Goal: Navigation & Orientation: Find specific page/section

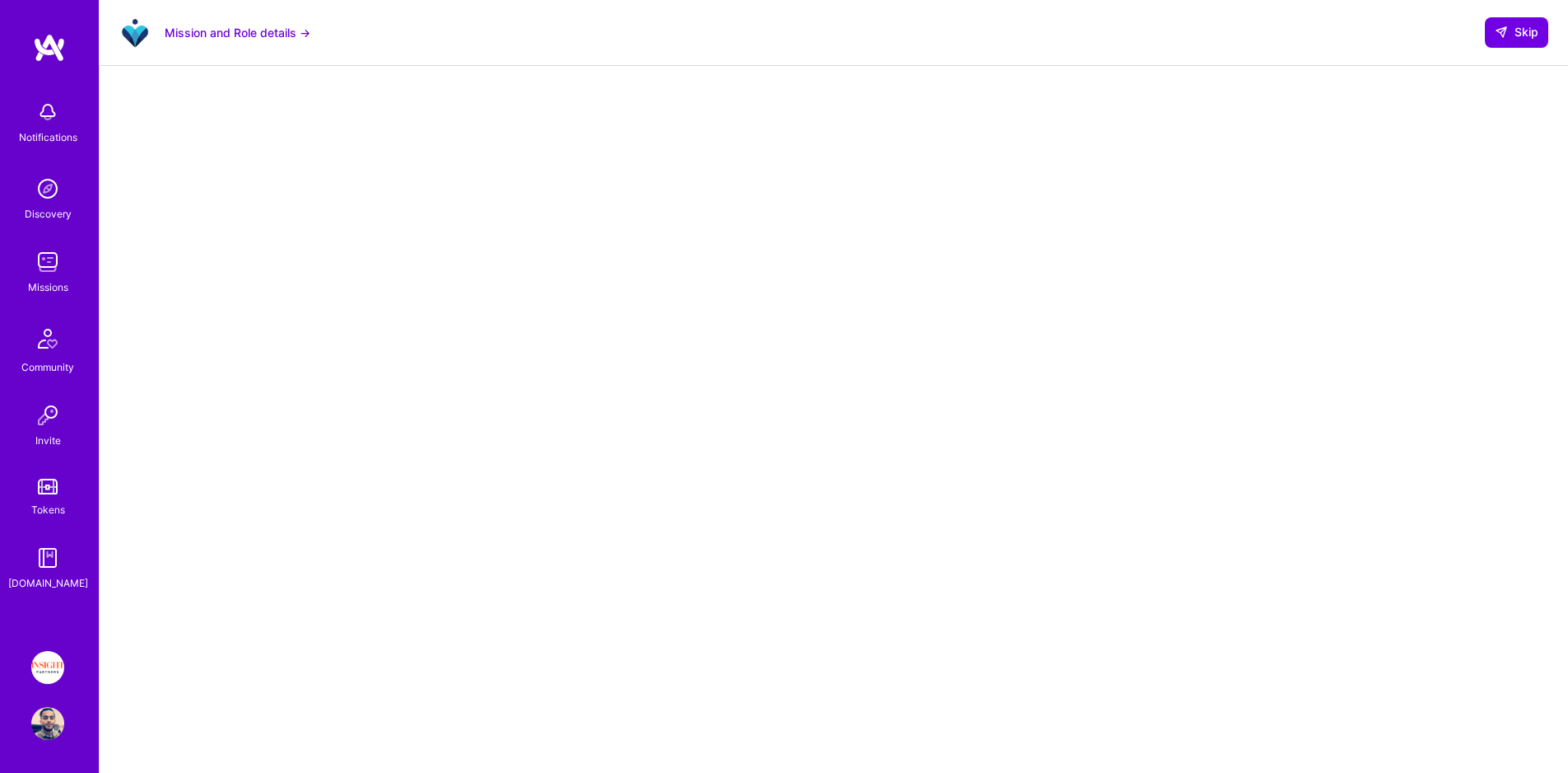
click at [67, 263] on link "Missions" at bounding box center [47, 271] width 102 height 51
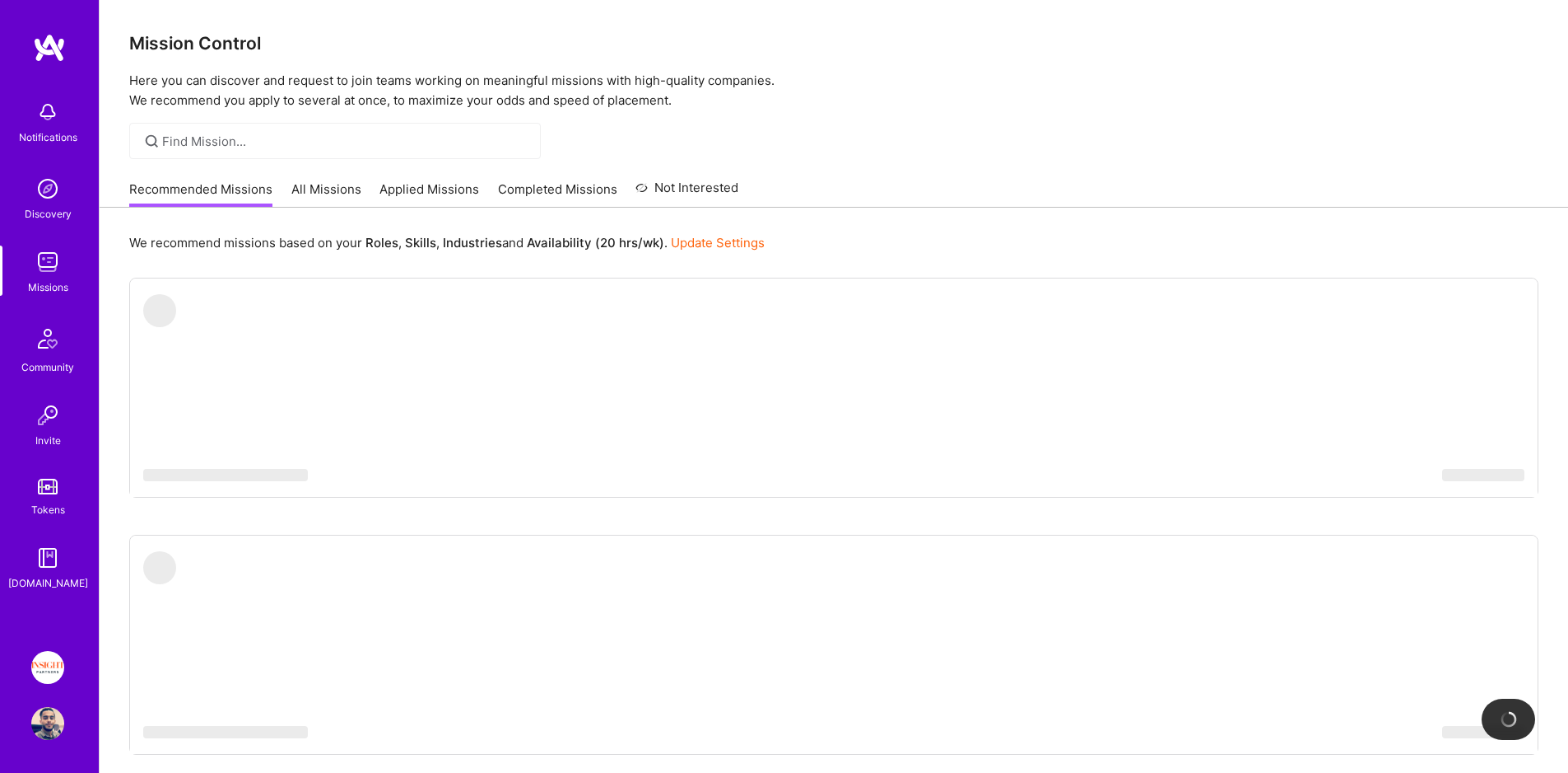
click at [52, 432] on div "Invite" at bounding box center [48, 440] width 26 height 17
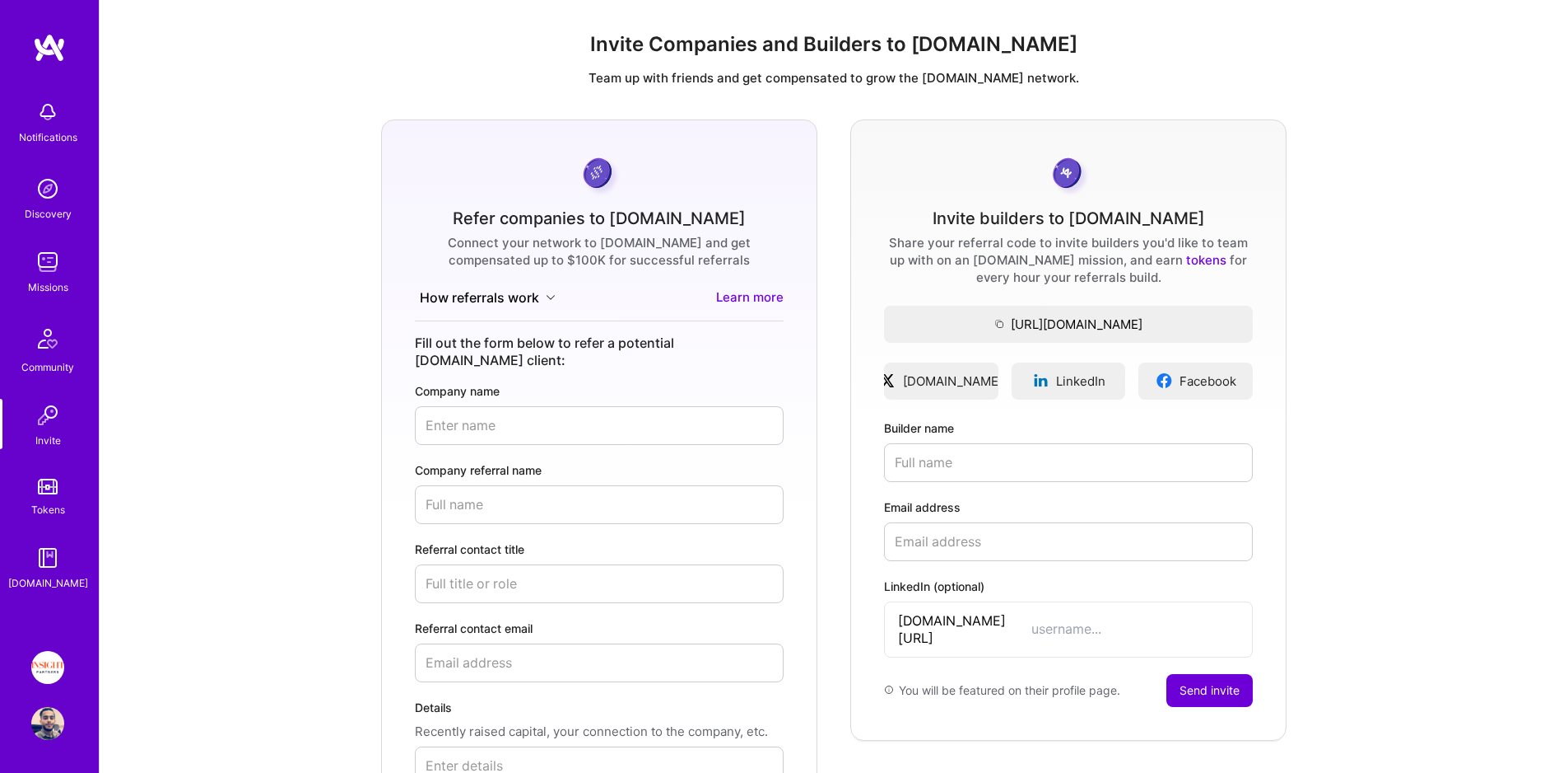
click at [45, 263] on img at bounding box center [48, 262] width 33 height 33
click at [49, 284] on div "Missions" at bounding box center [48, 287] width 40 height 17
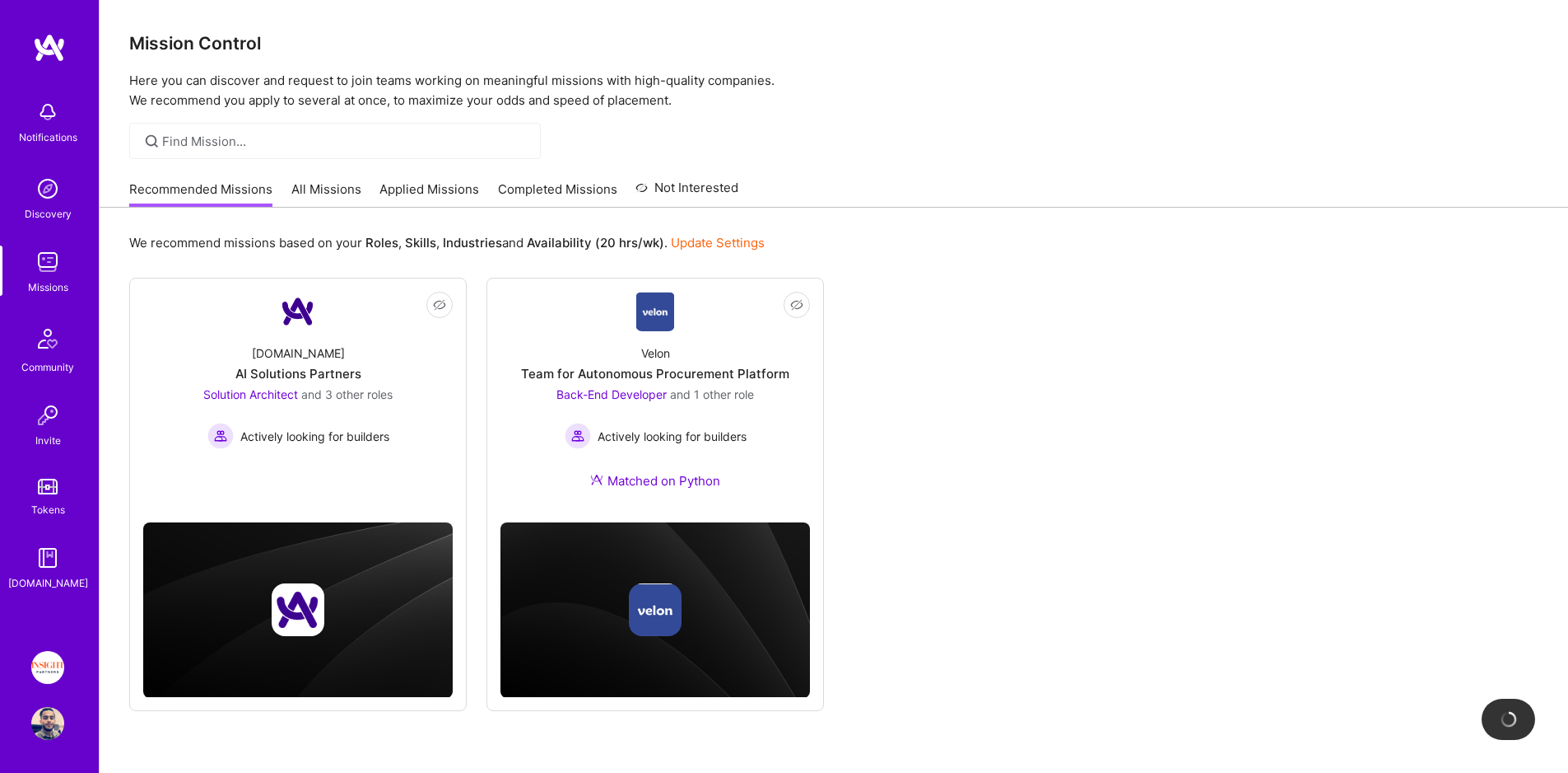
click at [456, 189] on link "Applied Missions" at bounding box center [429, 194] width 99 height 28
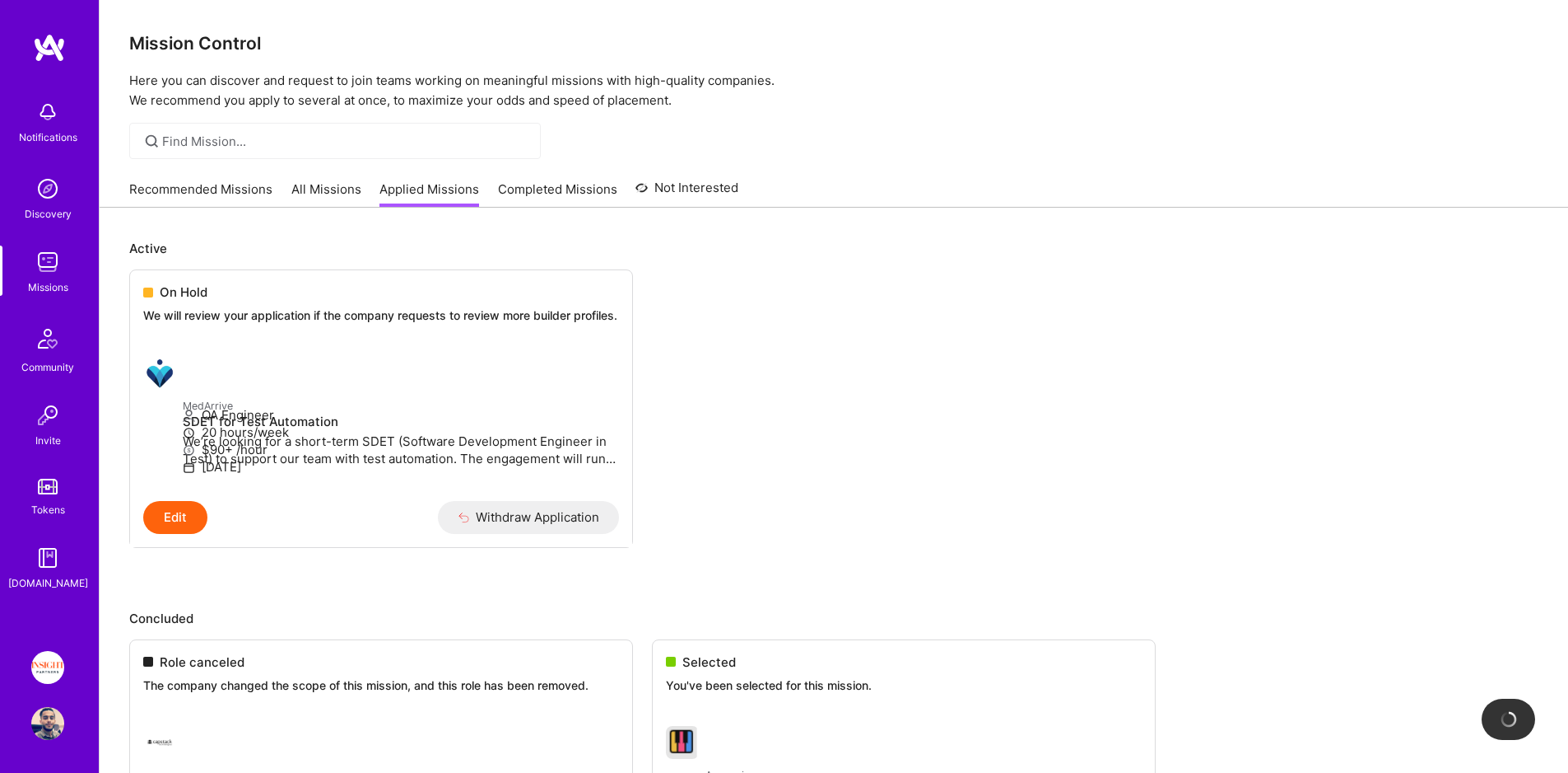
click at [31, 506] on div "Tokens" at bounding box center [48, 509] width 34 height 17
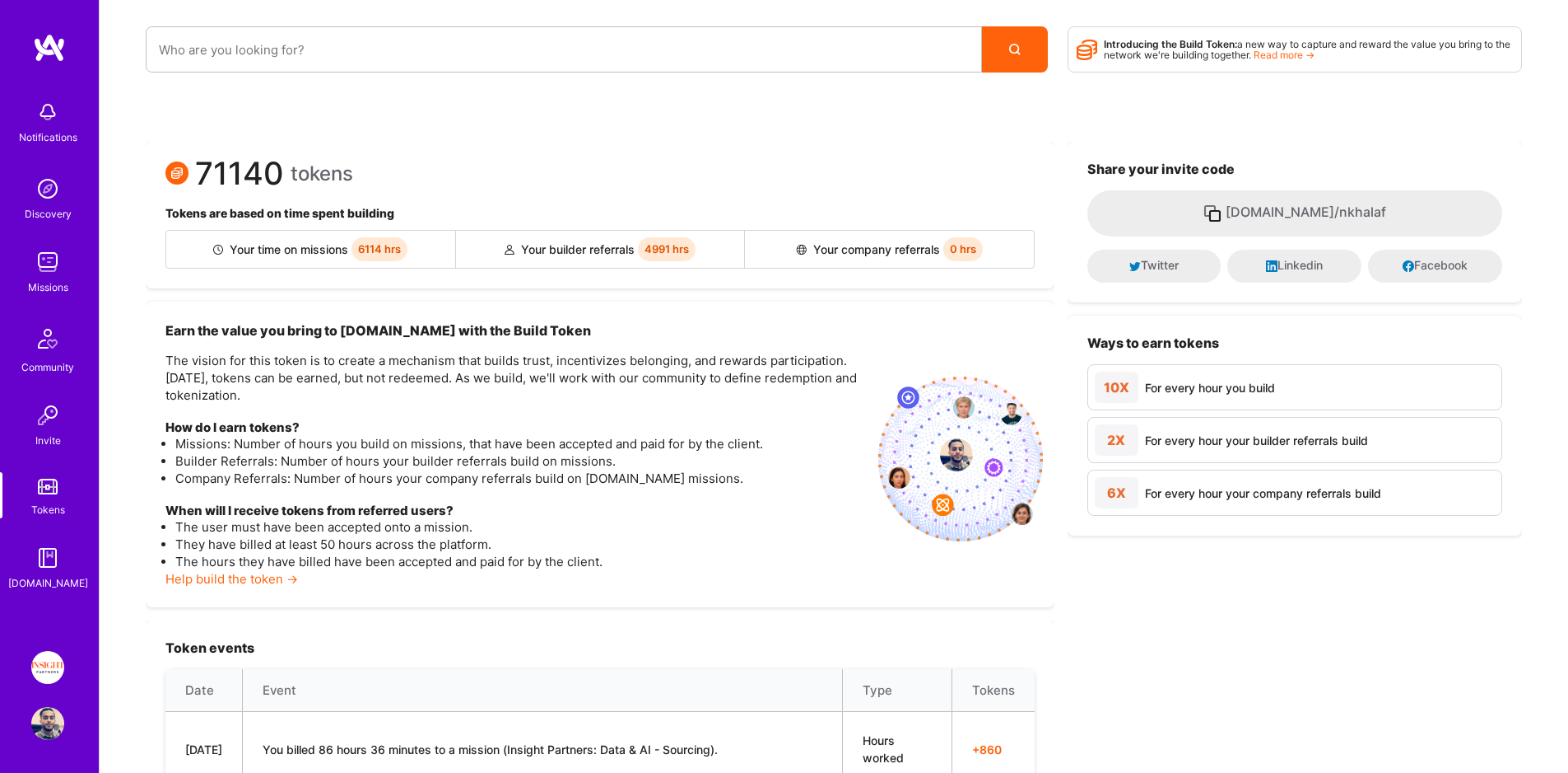
click at [52, 479] on img at bounding box center [47, 486] width 19 height 16
click at [51, 256] on img at bounding box center [48, 262] width 33 height 33
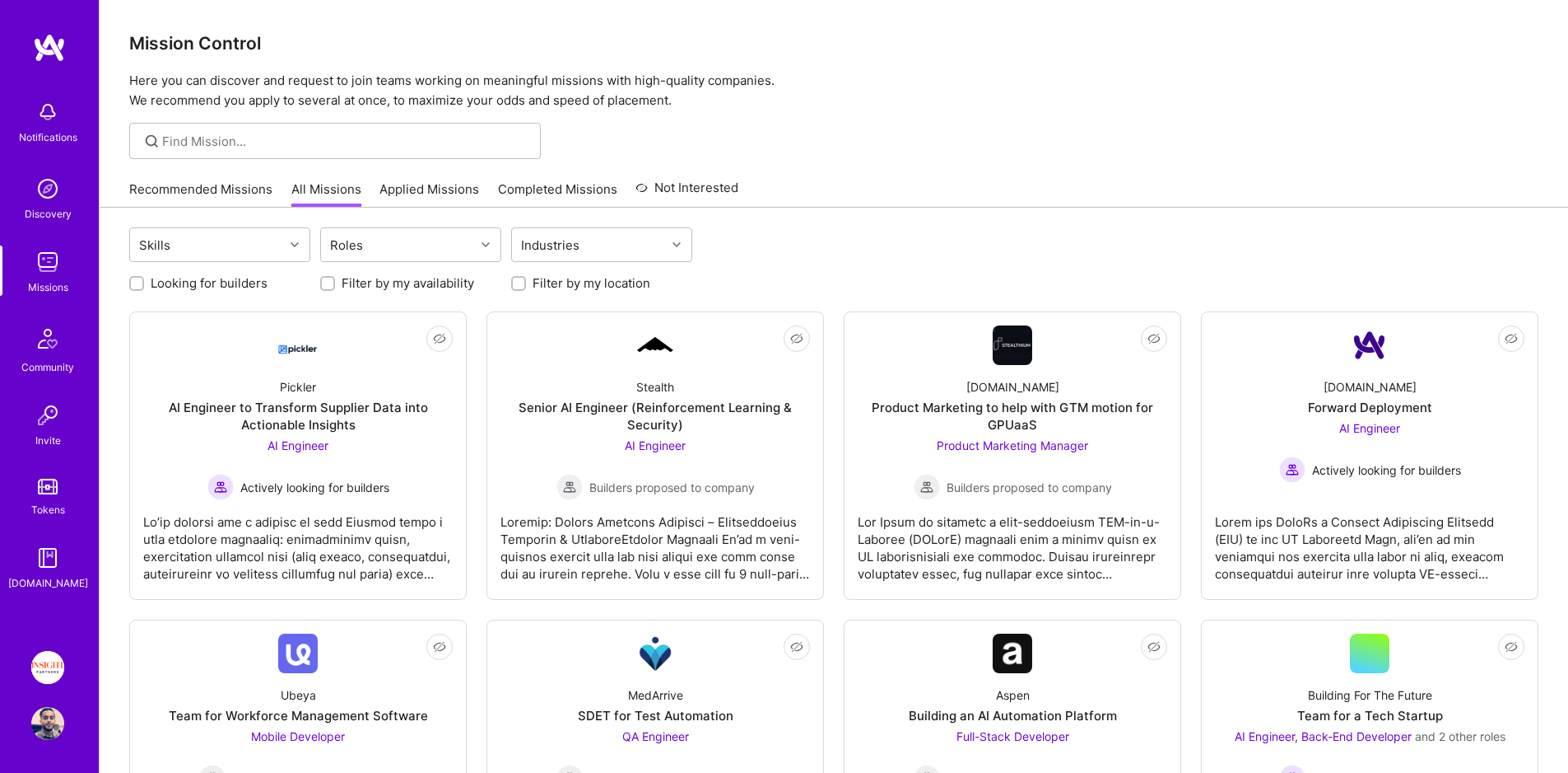
click at [220, 192] on link "Recommended Missions" at bounding box center [201, 194] width 143 height 28
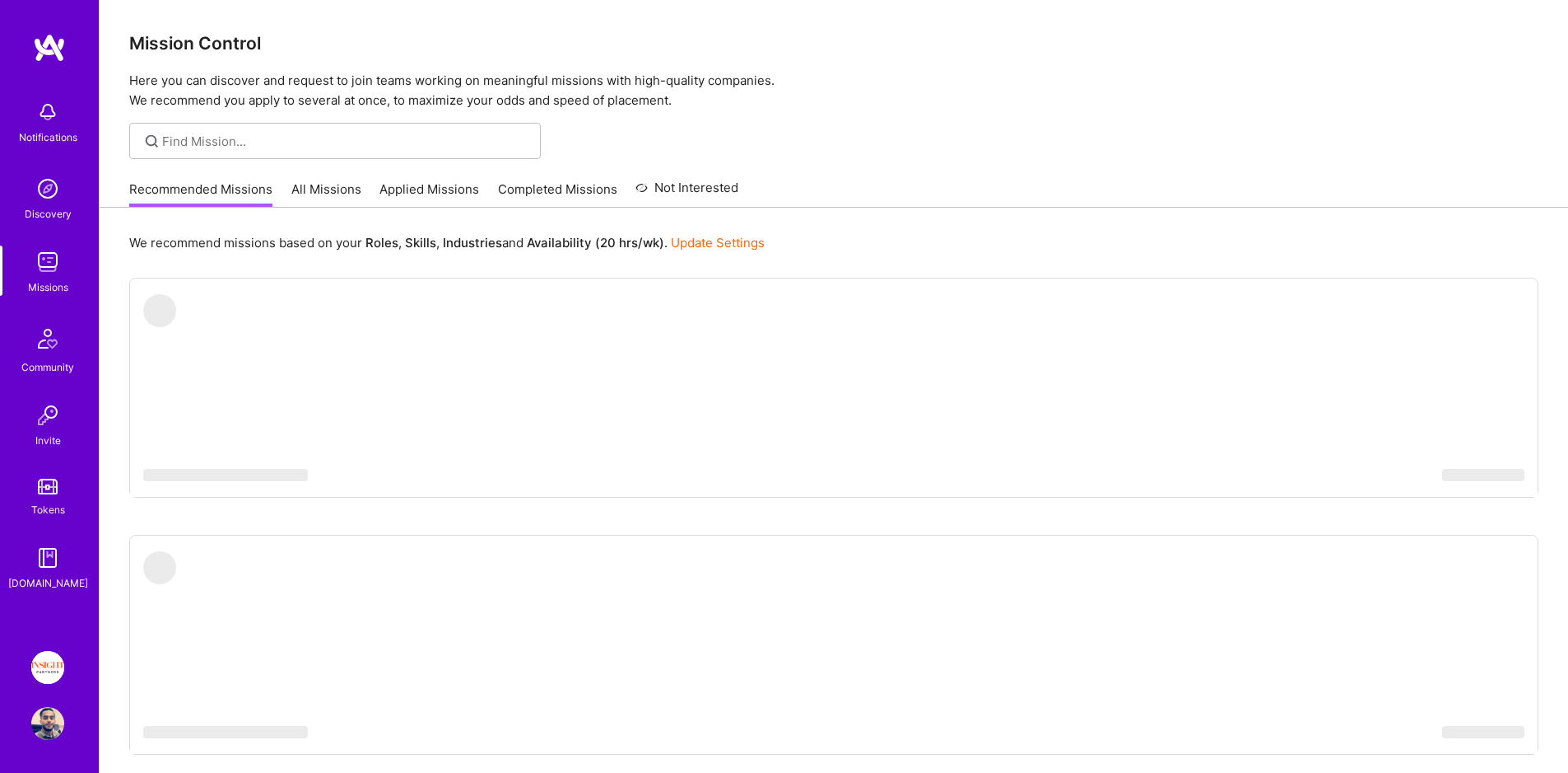
click at [302, 198] on link "All Missions" at bounding box center [326, 194] width 70 height 28
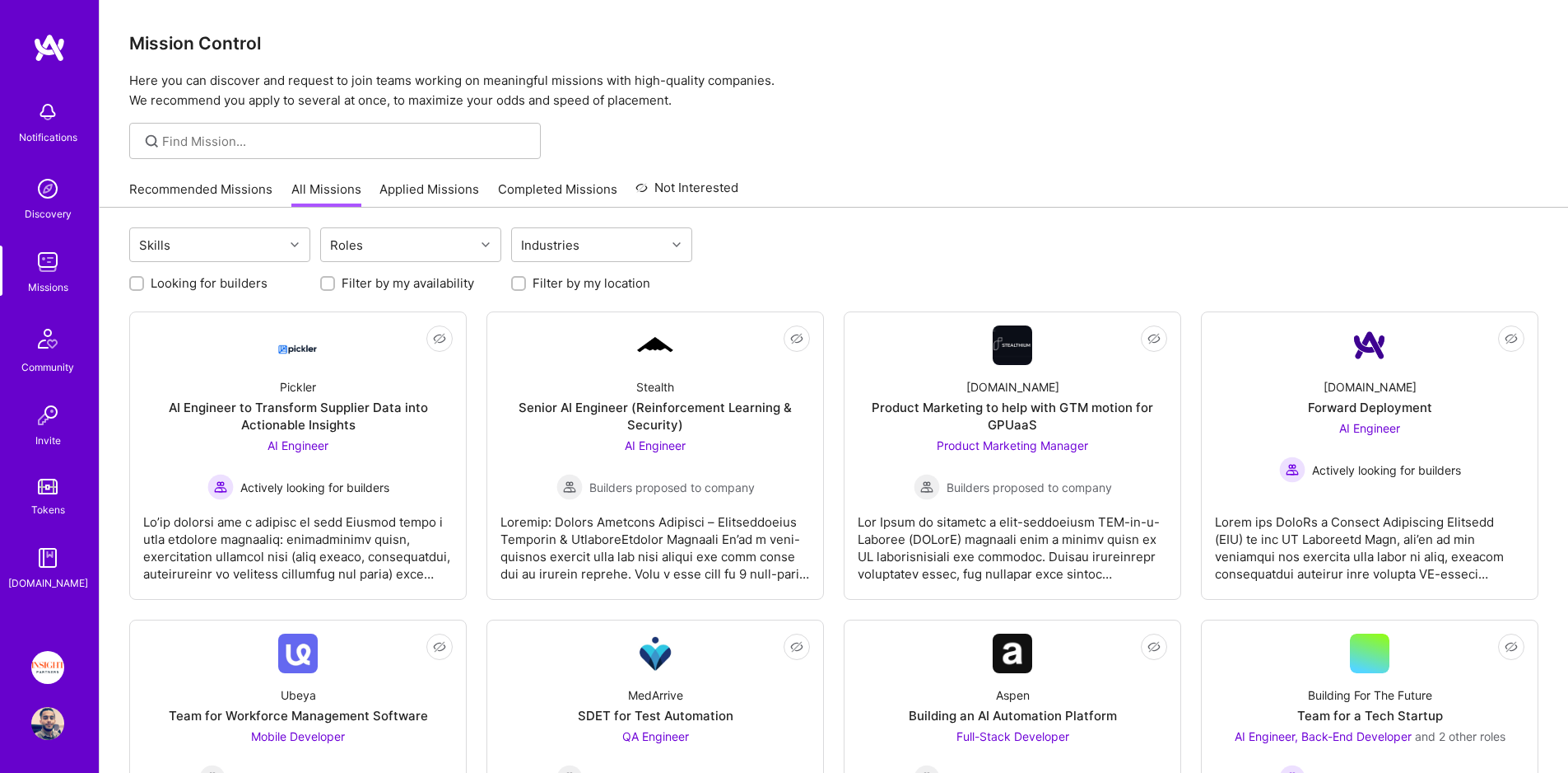
click at [198, 196] on link "Recommended Missions" at bounding box center [201, 194] width 143 height 28
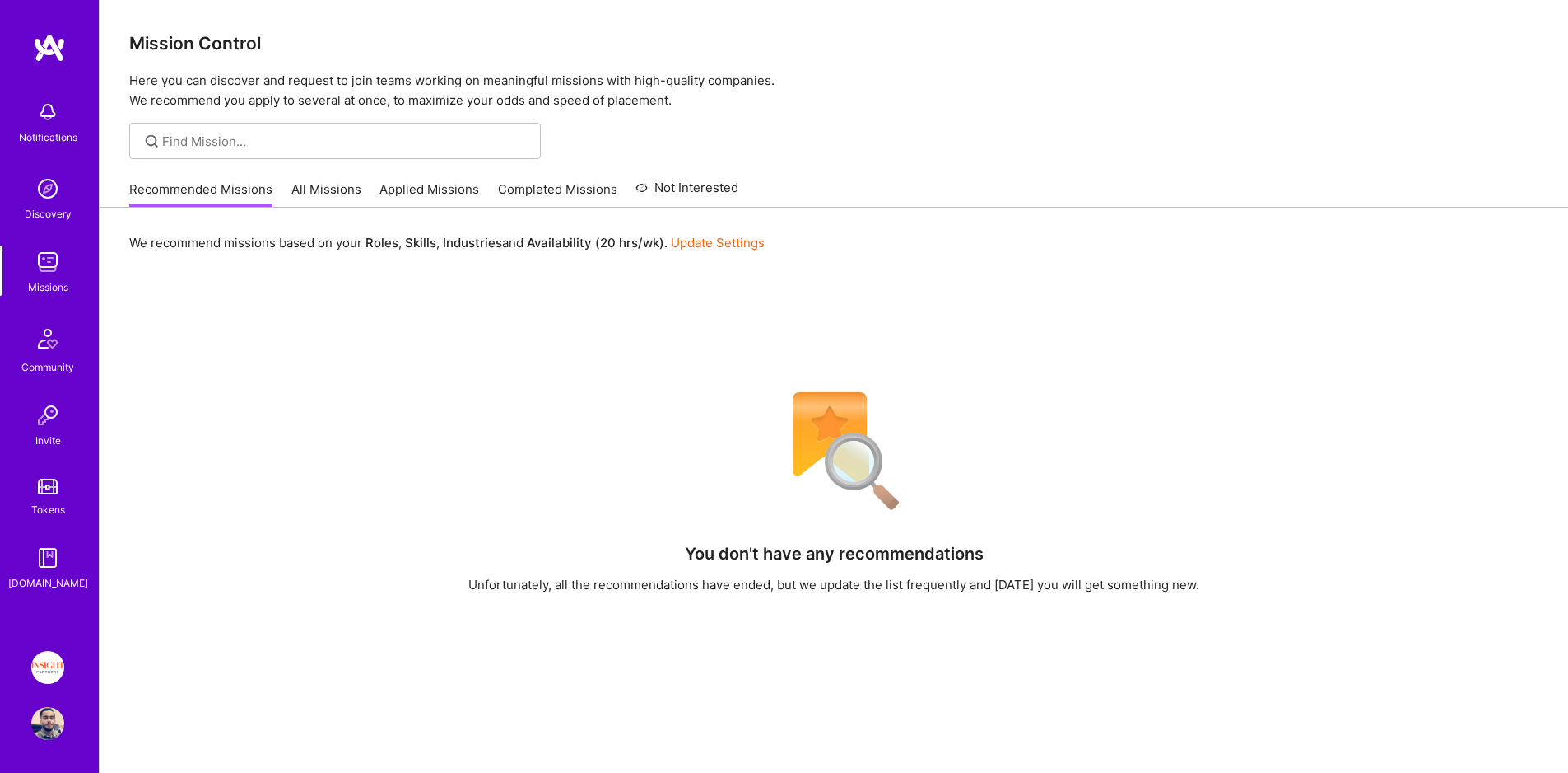
click at [314, 189] on link "All Missions" at bounding box center [326, 194] width 70 height 28
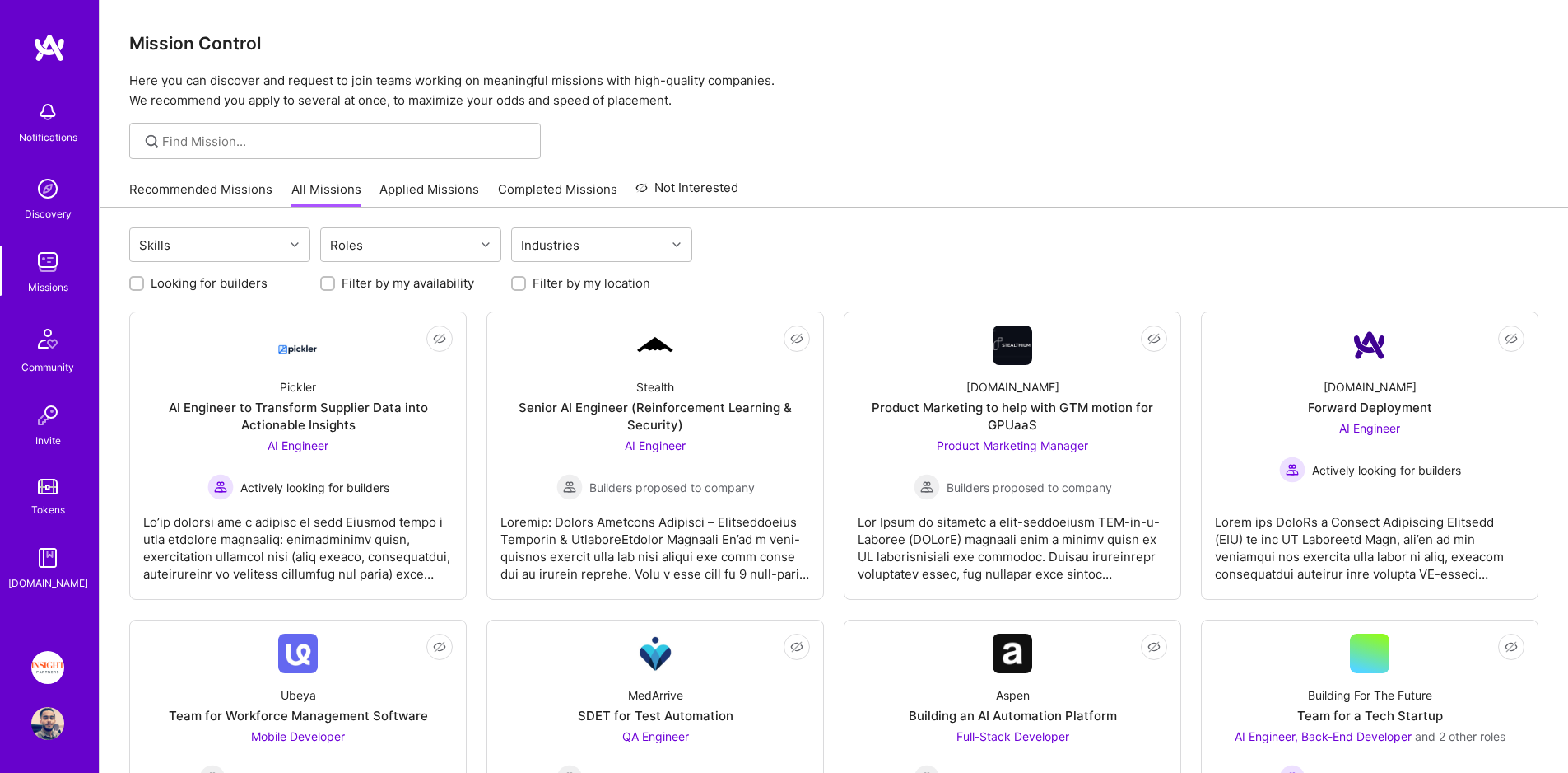
click at [431, 190] on link "Applied Missions" at bounding box center [429, 194] width 99 height 28
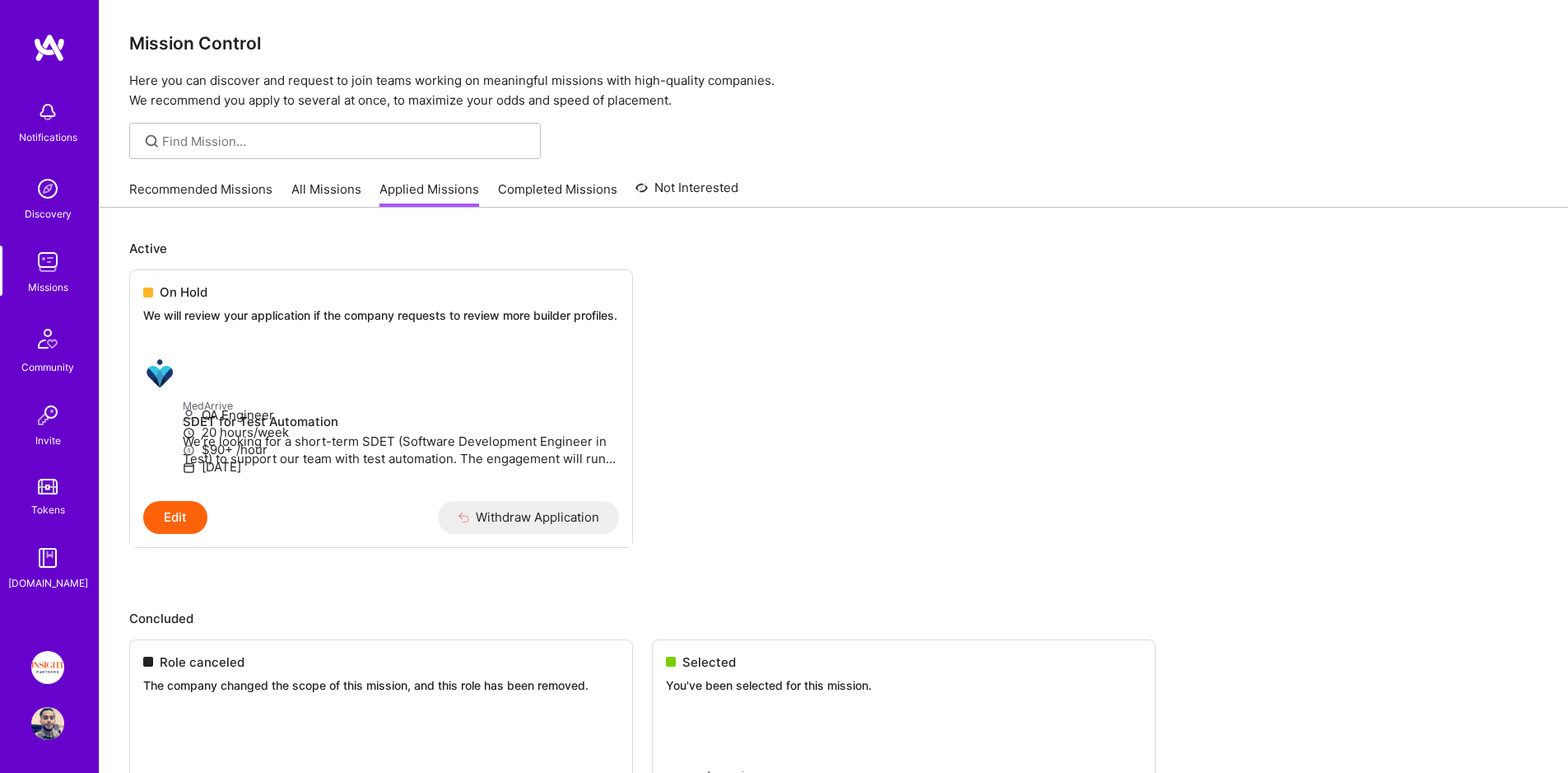
click at [53, 483] on img at bounding box center [47, 486] width 19 height 16
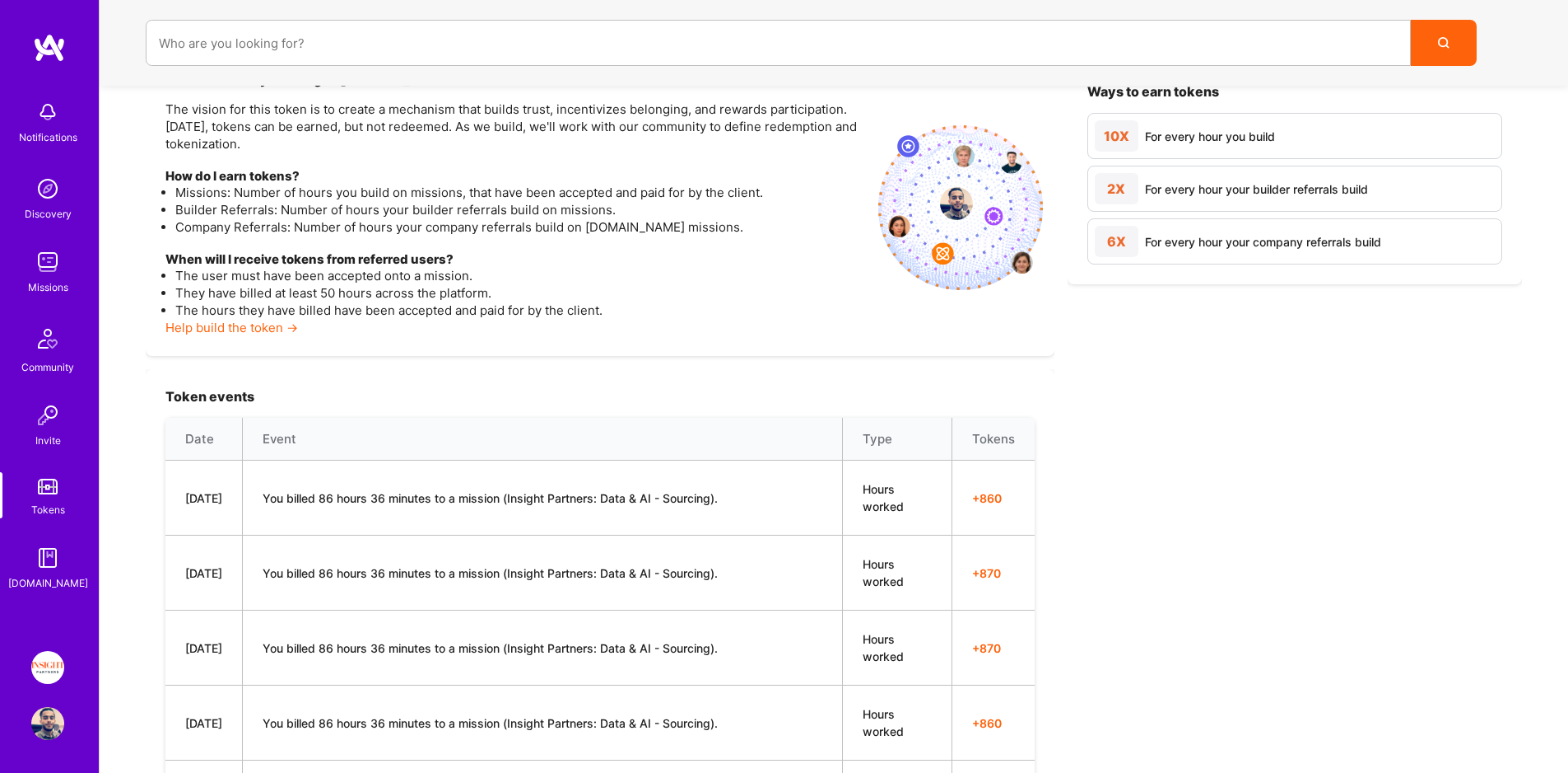
scroll to position [264, 0]
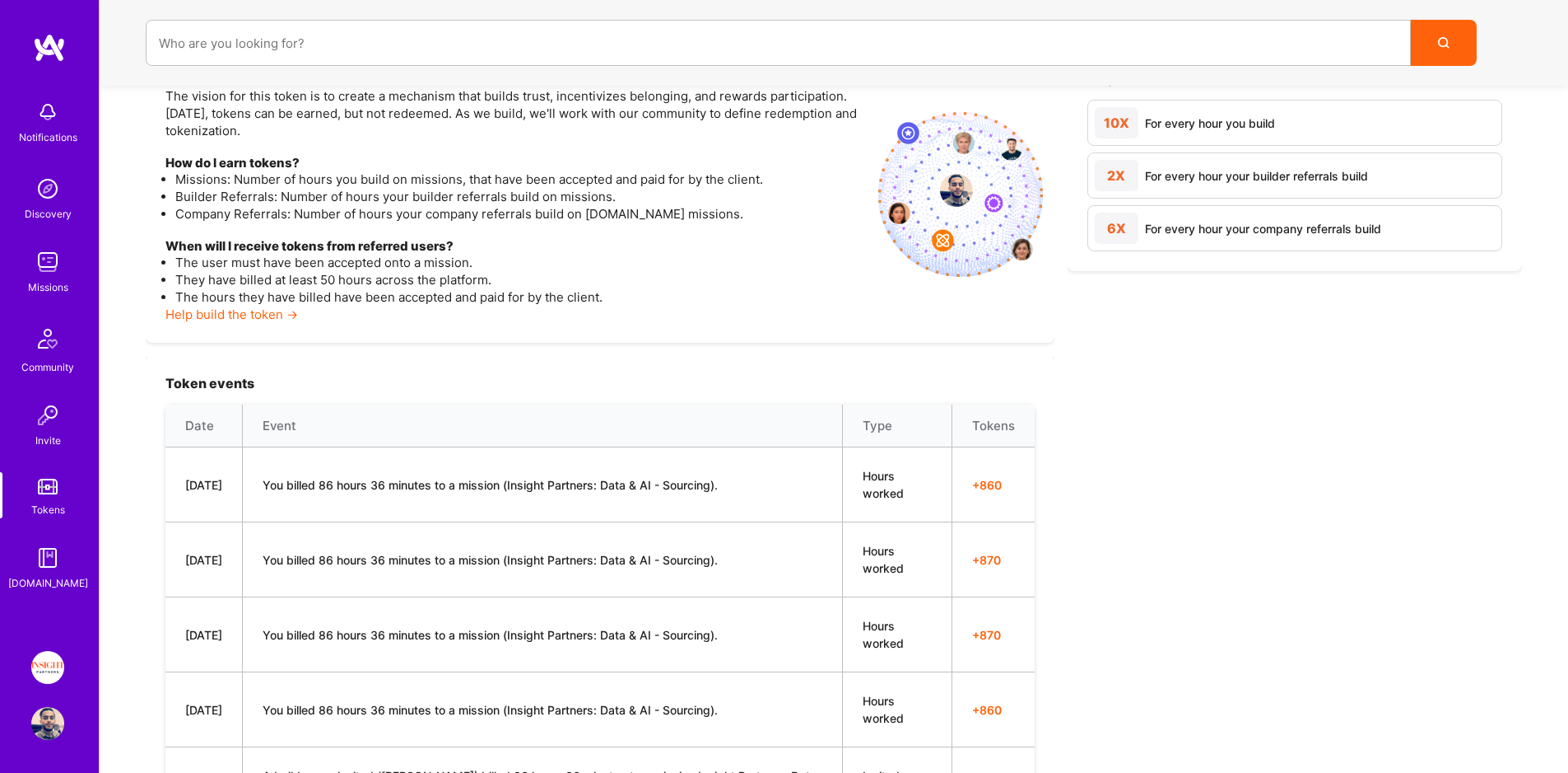
click at [48, 666] on img at bounding box center [48, 667] width 33 height 33
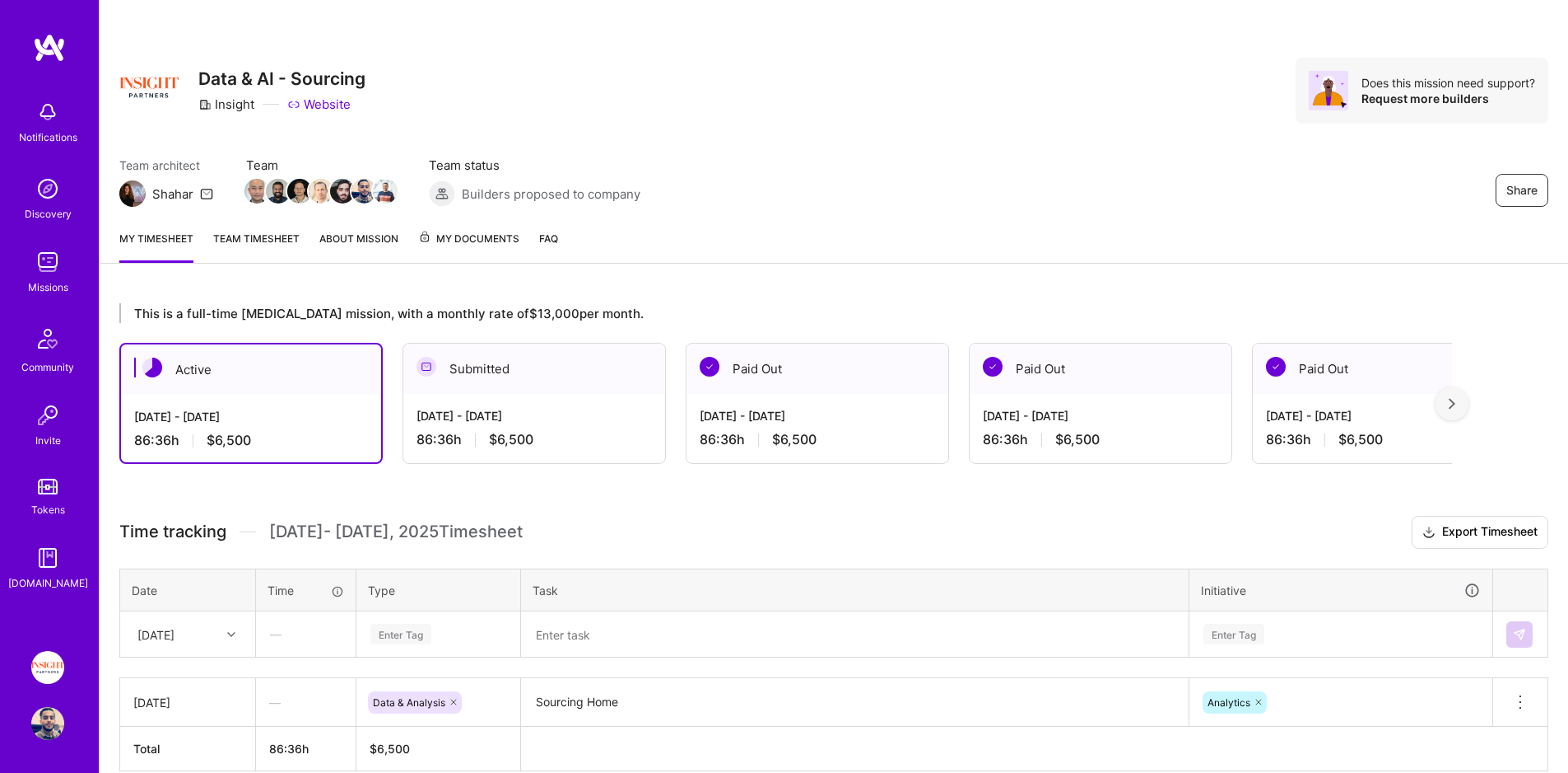
click at [479, 232] on span "My Documents" at bounding box center [469, 239] width 101 height 18
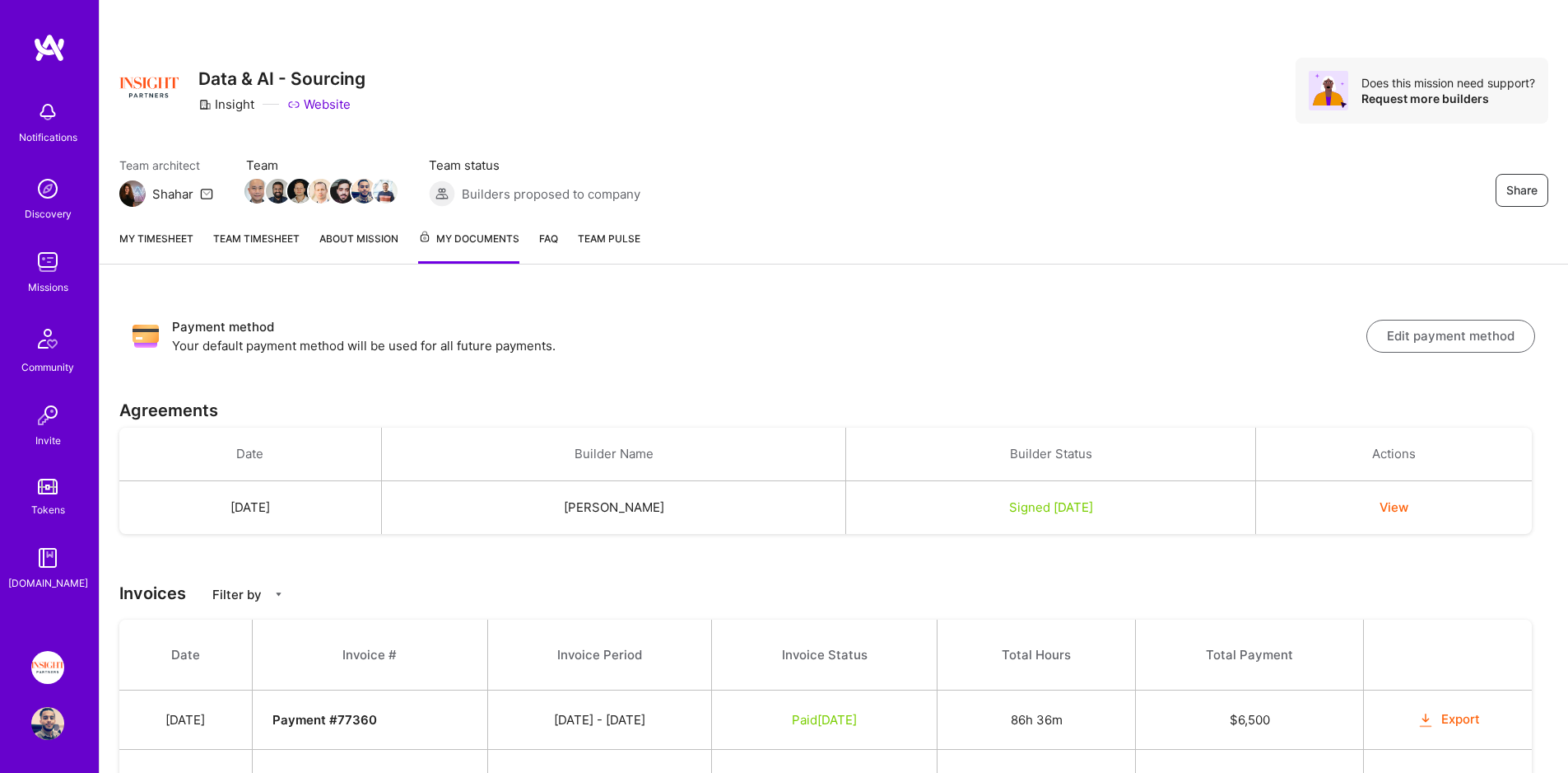
click at [159, 250] on link "My timesheet" at bounding box center [156, 247] width 74 height 34
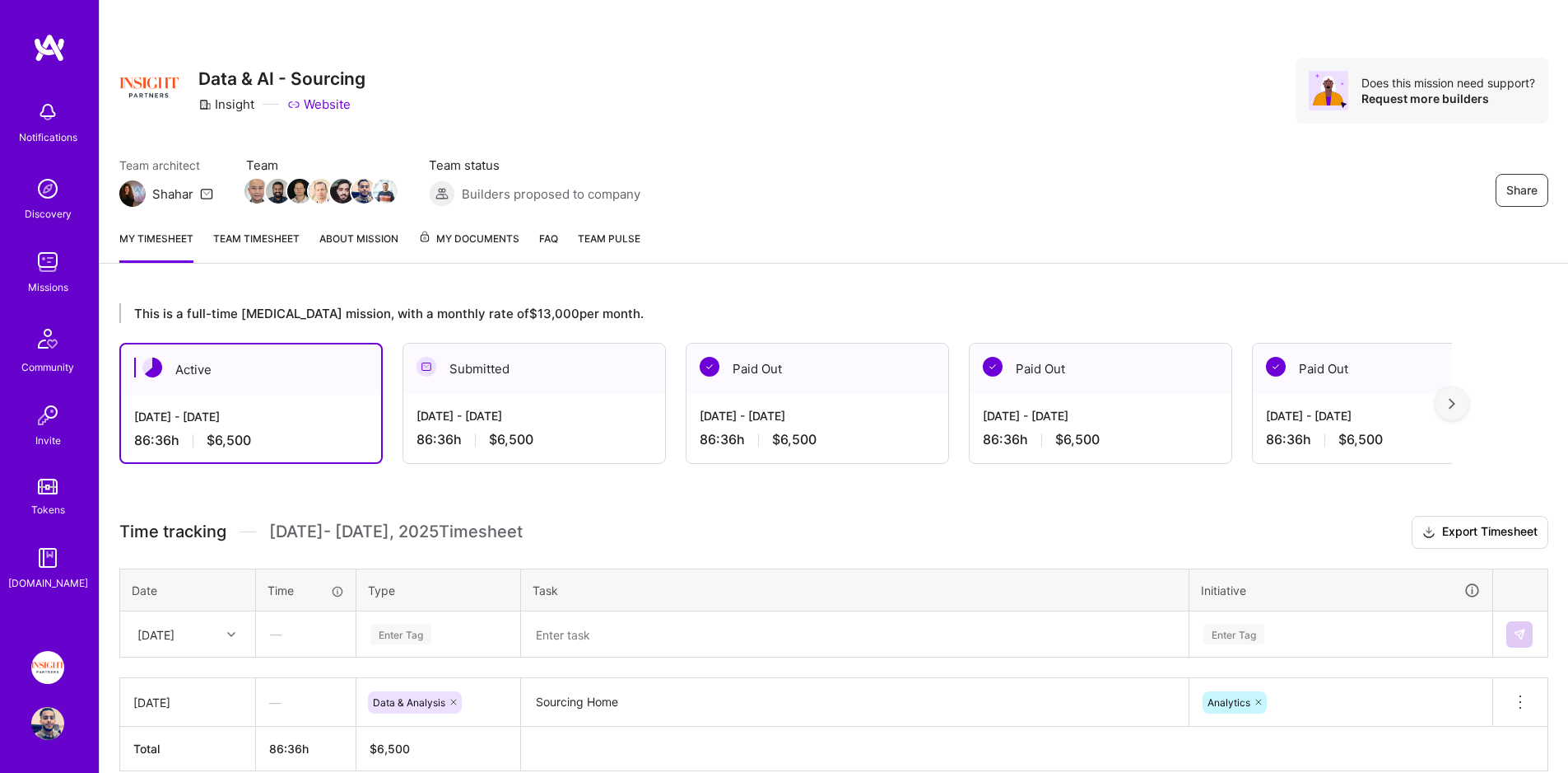
click at [486, 246] on span "My Documents" at bounding box center [469, 239] width 101 height 18
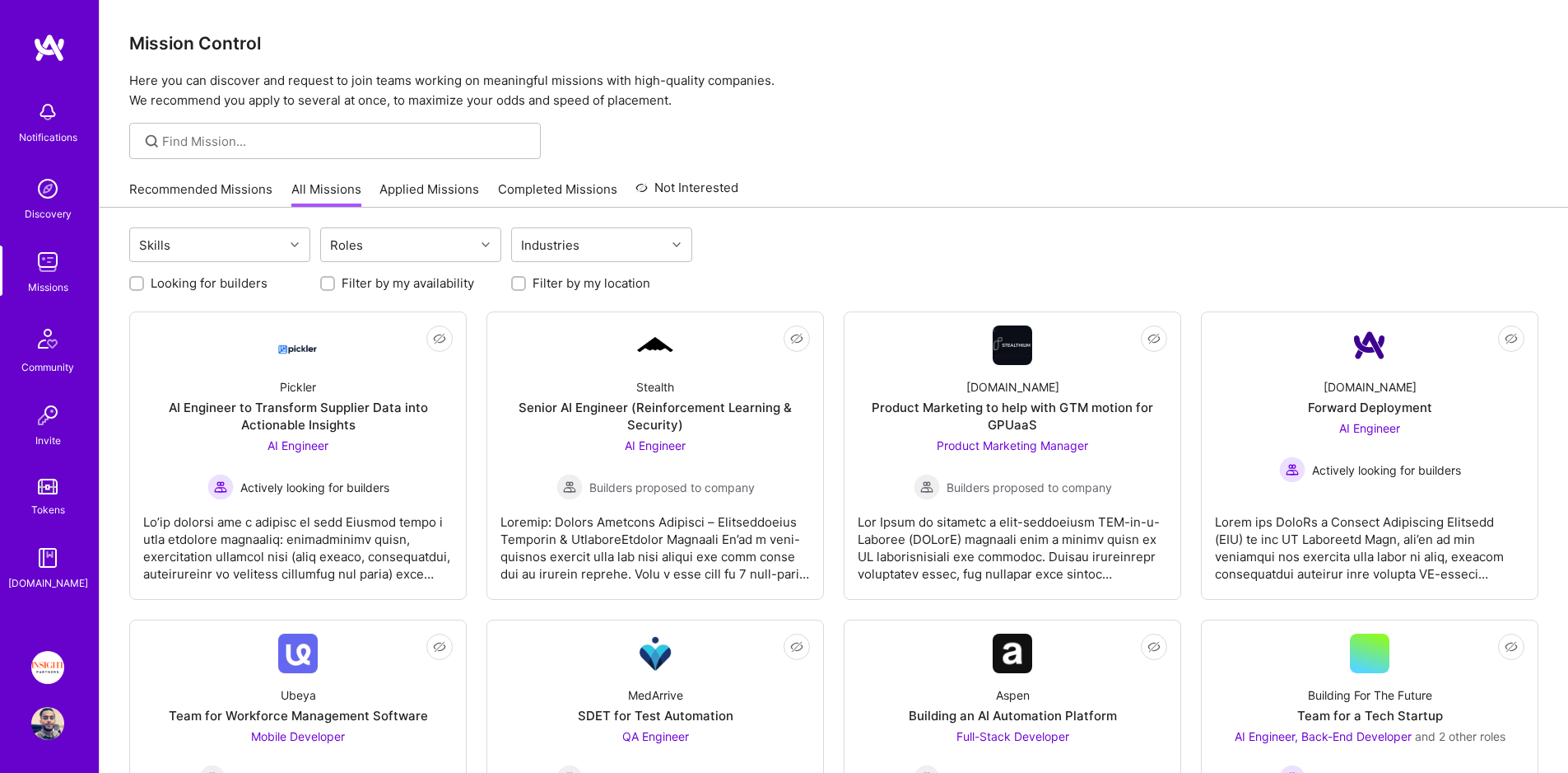
click at [533, 180] on link "Completed Missions" at bounding box center [558, 194] width 120 height 28
click at [538, 190] on link "Completed Missions" at bounding box center [558, 194] width 120 height 28
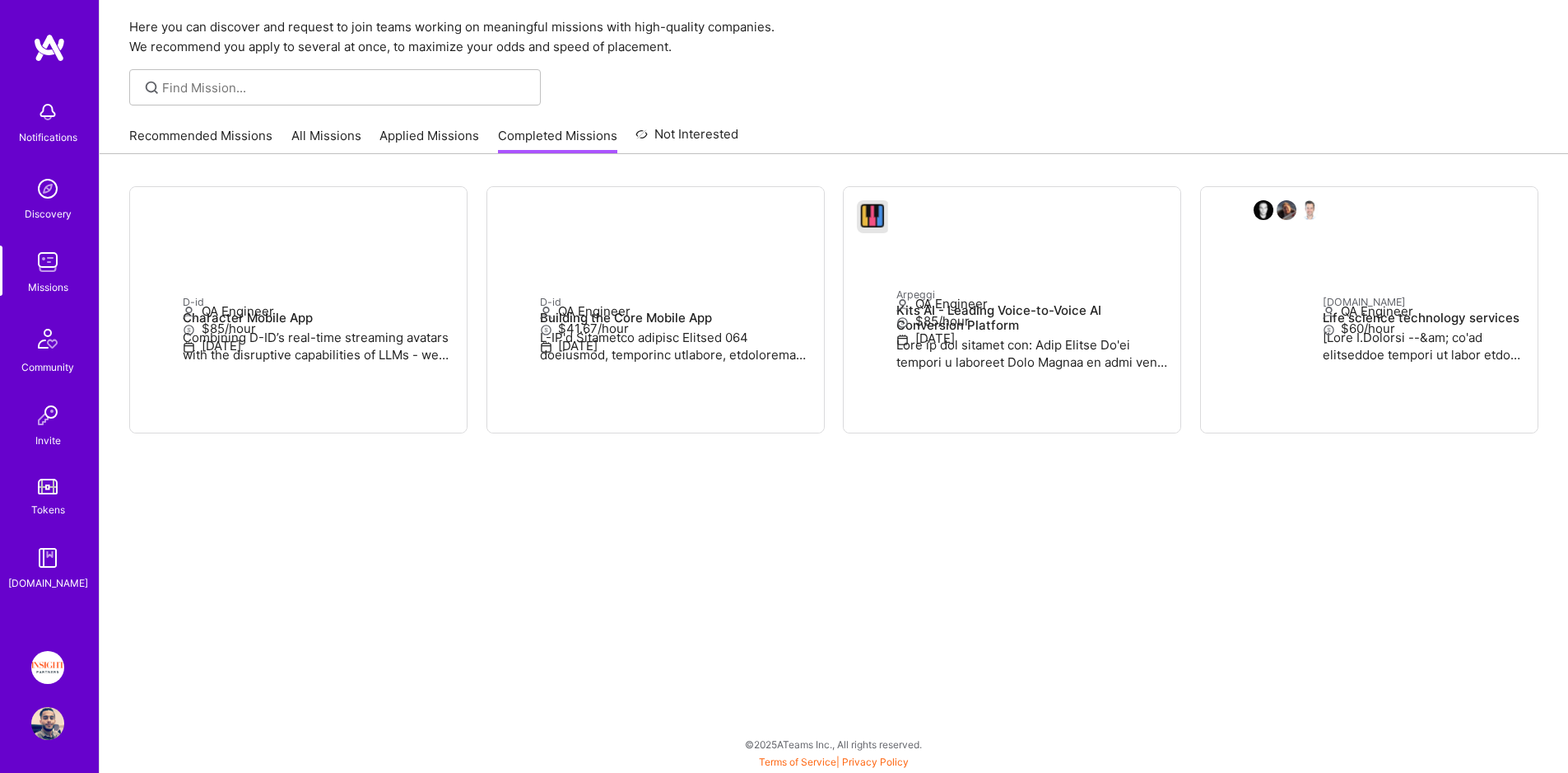
scroll to position [53, 0]
click at [247, 127] on link "Recommended Missions" at bounding box center [201, 141] width 143 height 28
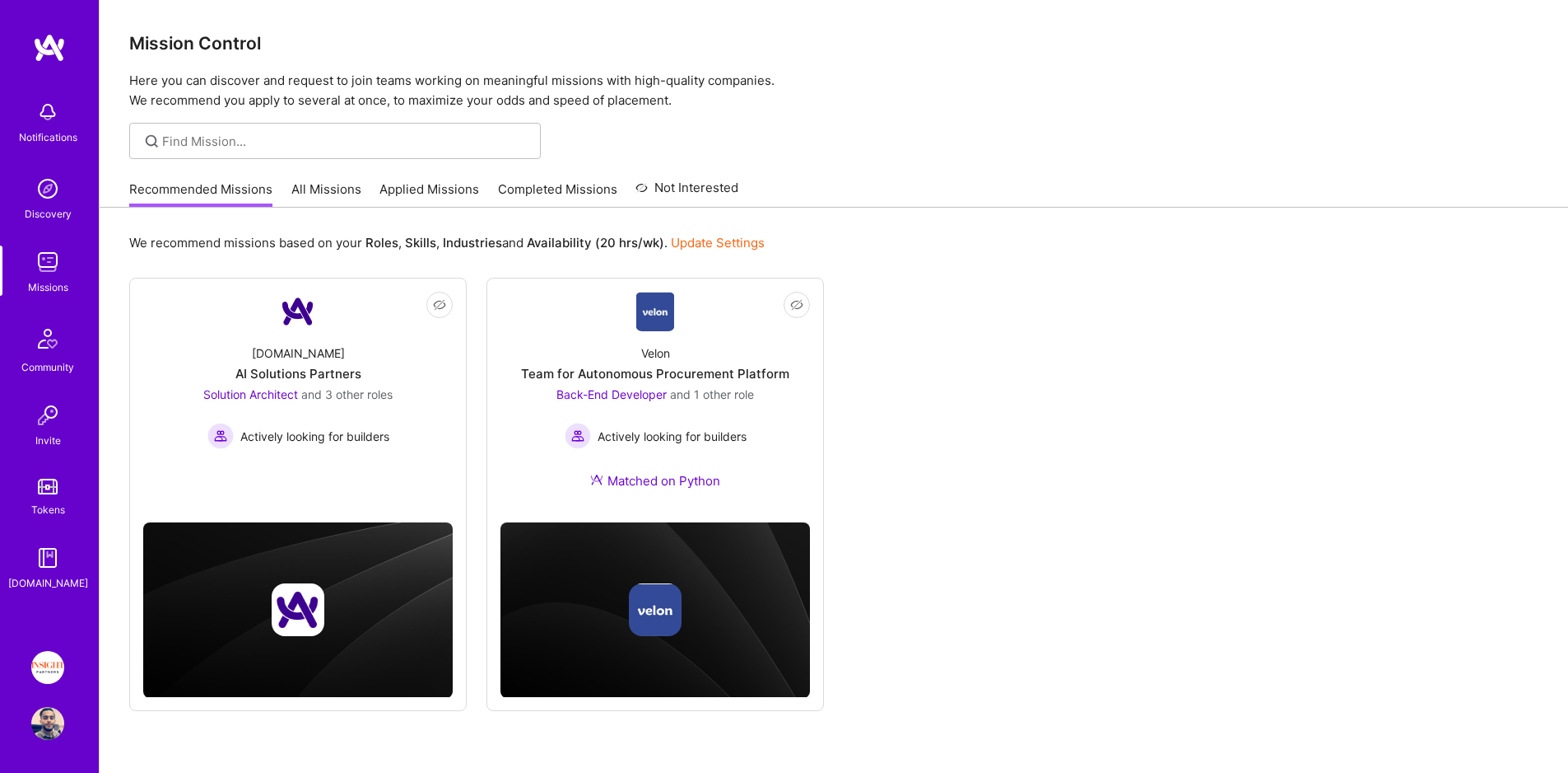
click at [506, 192] on link "Completed Missions" at bounding box center [558, 194] width 120 height 28
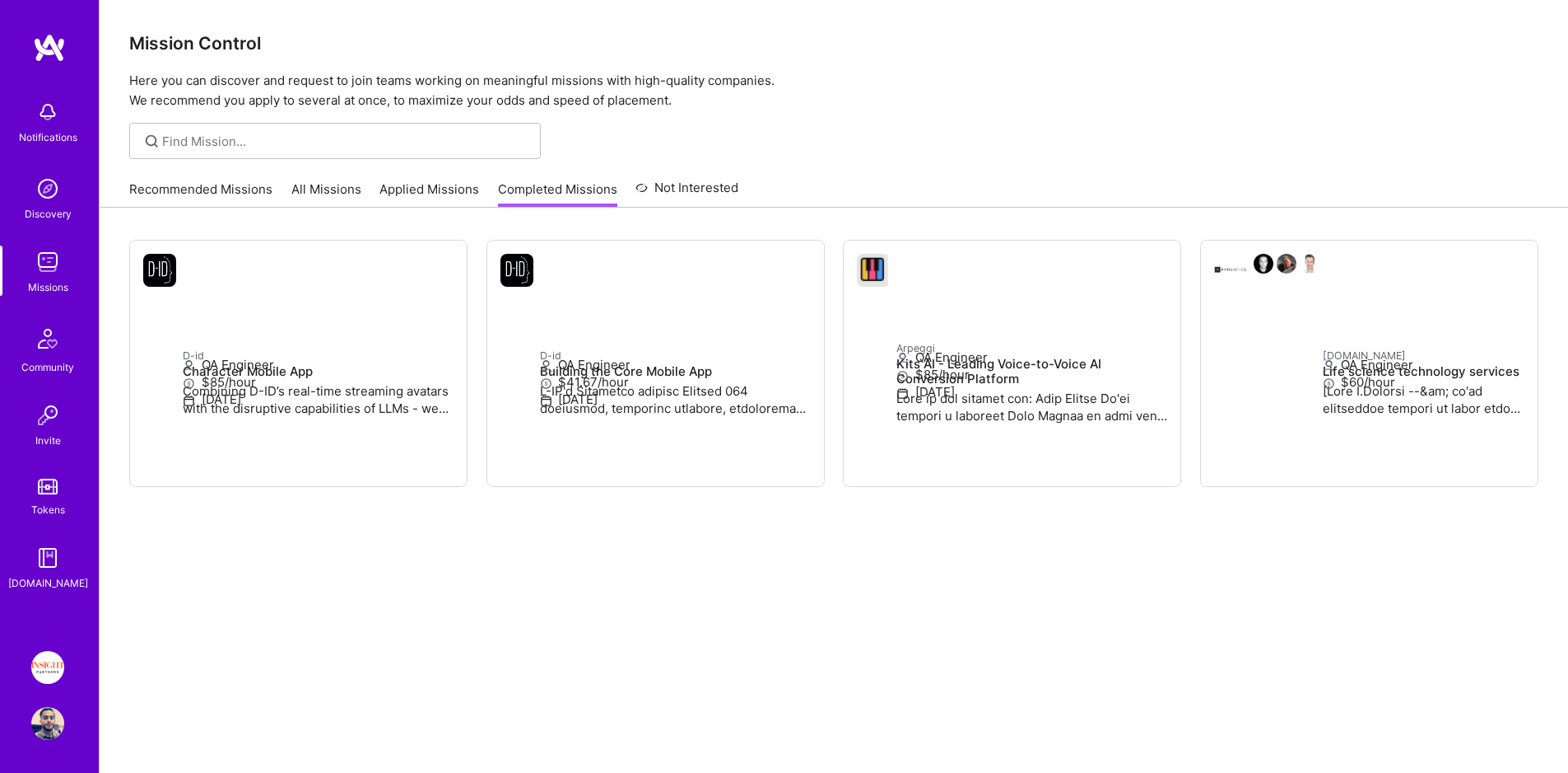
click at [353, 186] on link "All Missions" at bounding box center [326, 194] width 70 height 28
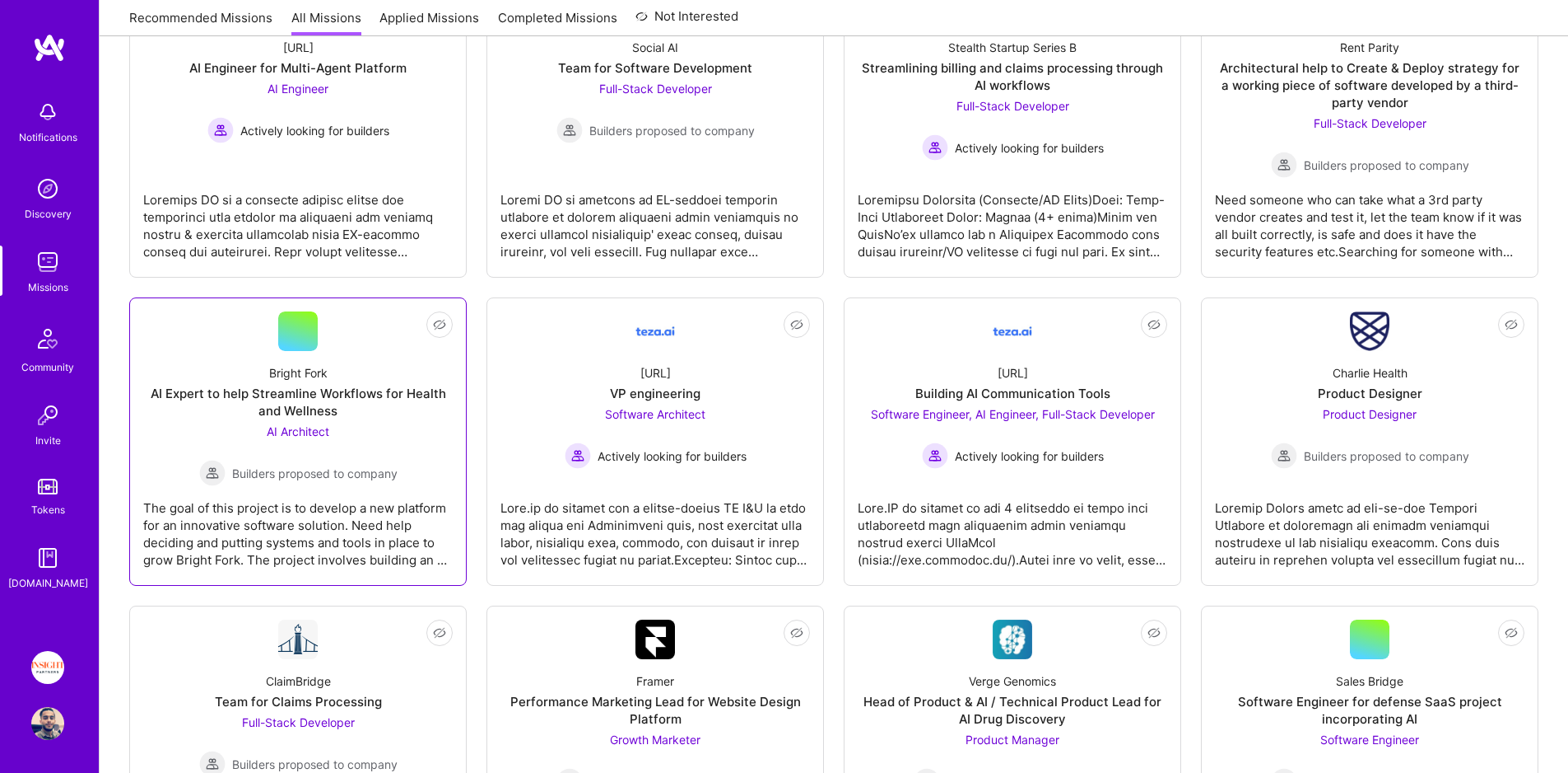
scroll to position [133, 0]
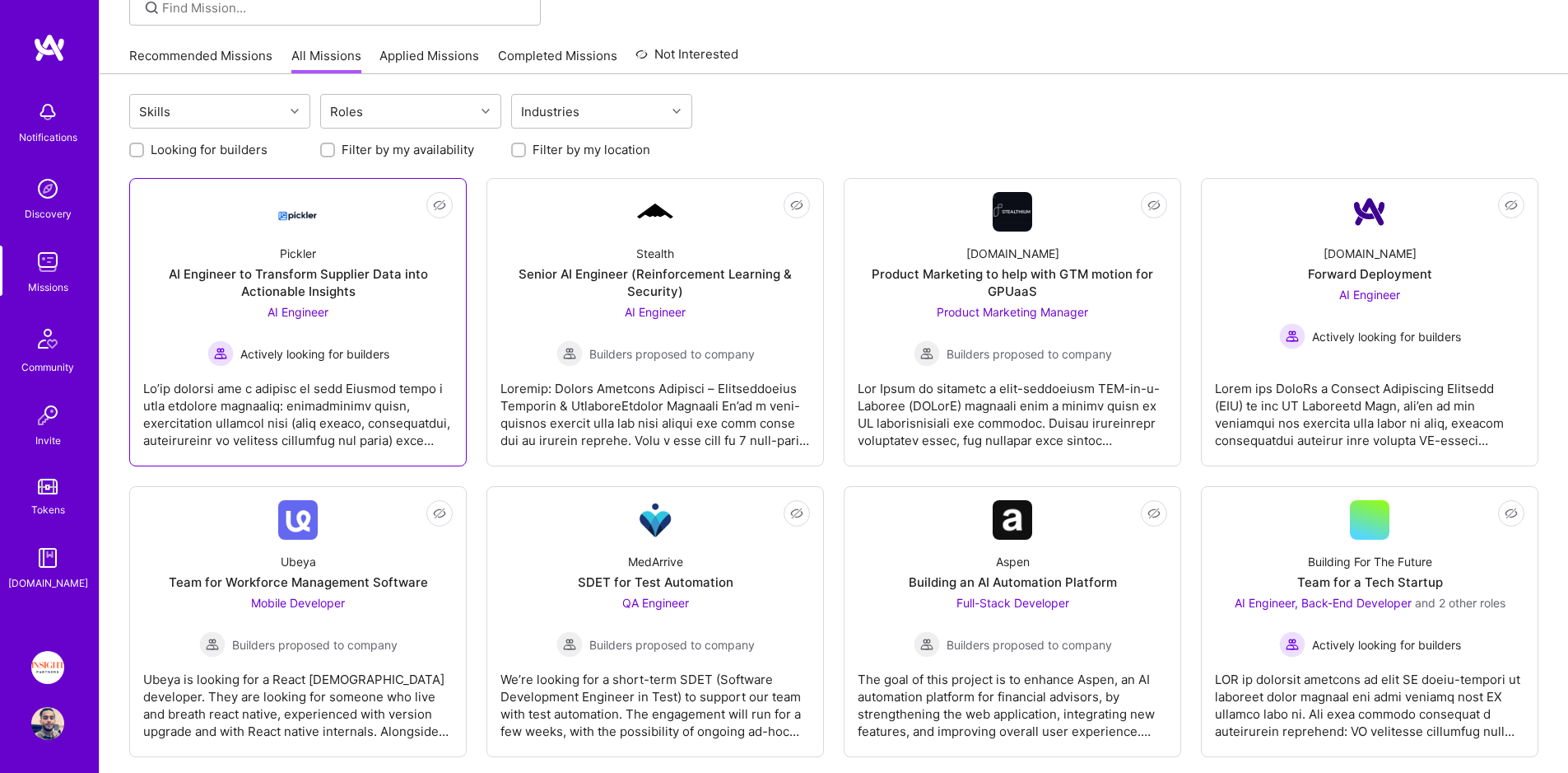
click at [256, 248] on div "Pickler AI Engineer to Transform Supplier Data into Actionable Insights AI Engi…" at bounding box center [298, 299] width 310 height 135
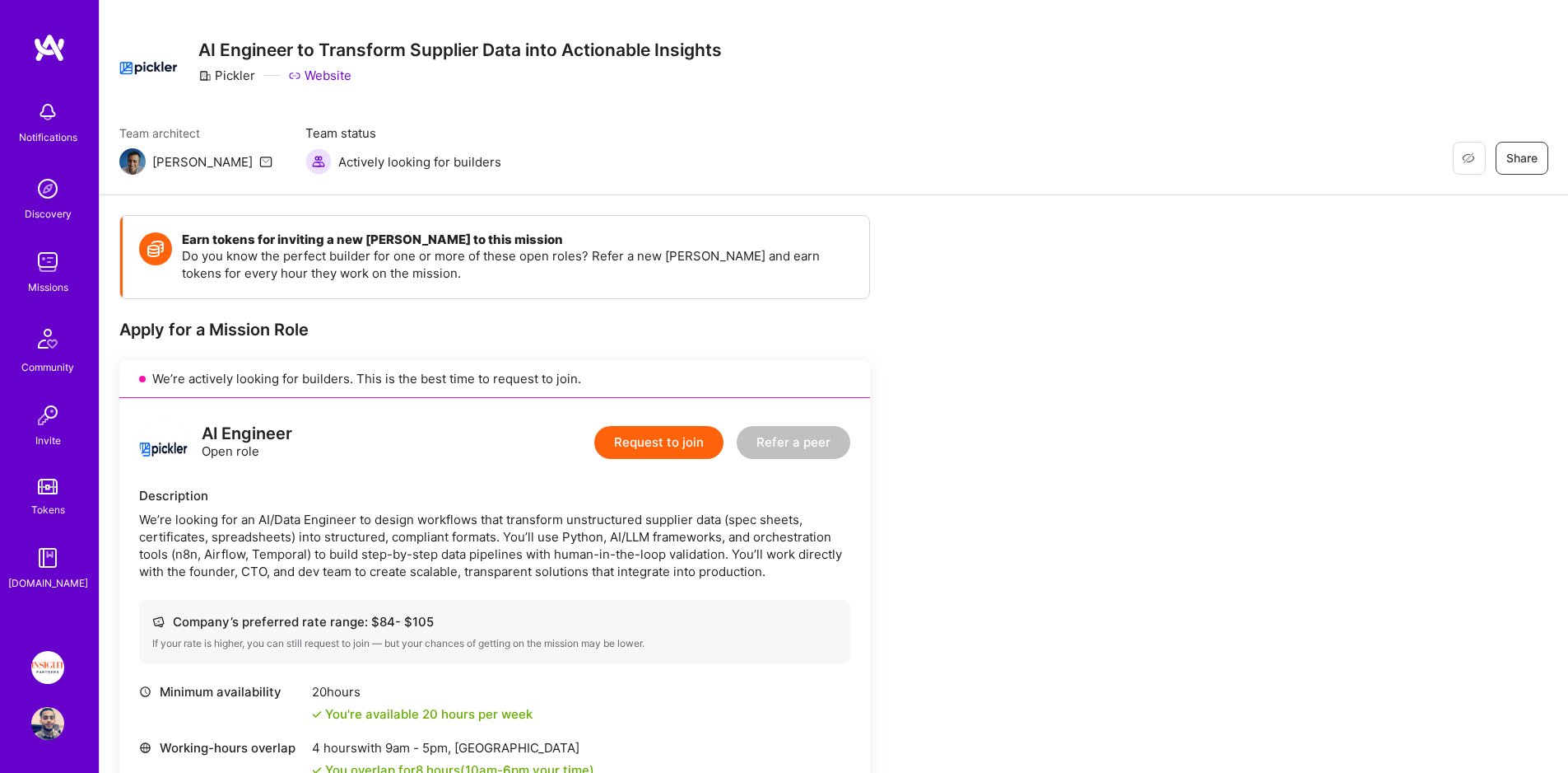
scroll to position [30, 0]
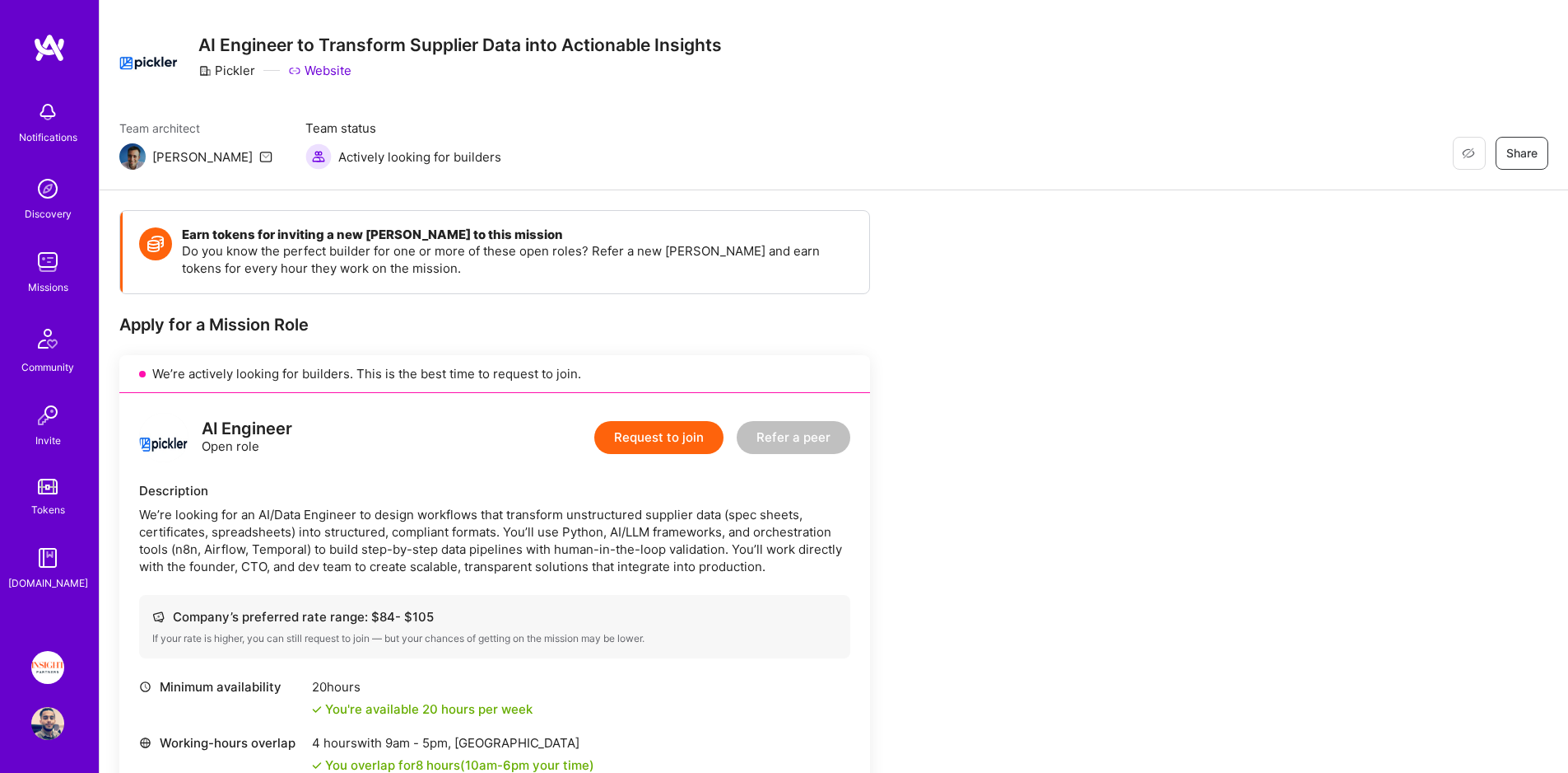
click at [67, 270] on link "Missions" at bounding box center [47, 271] width 102 height 51
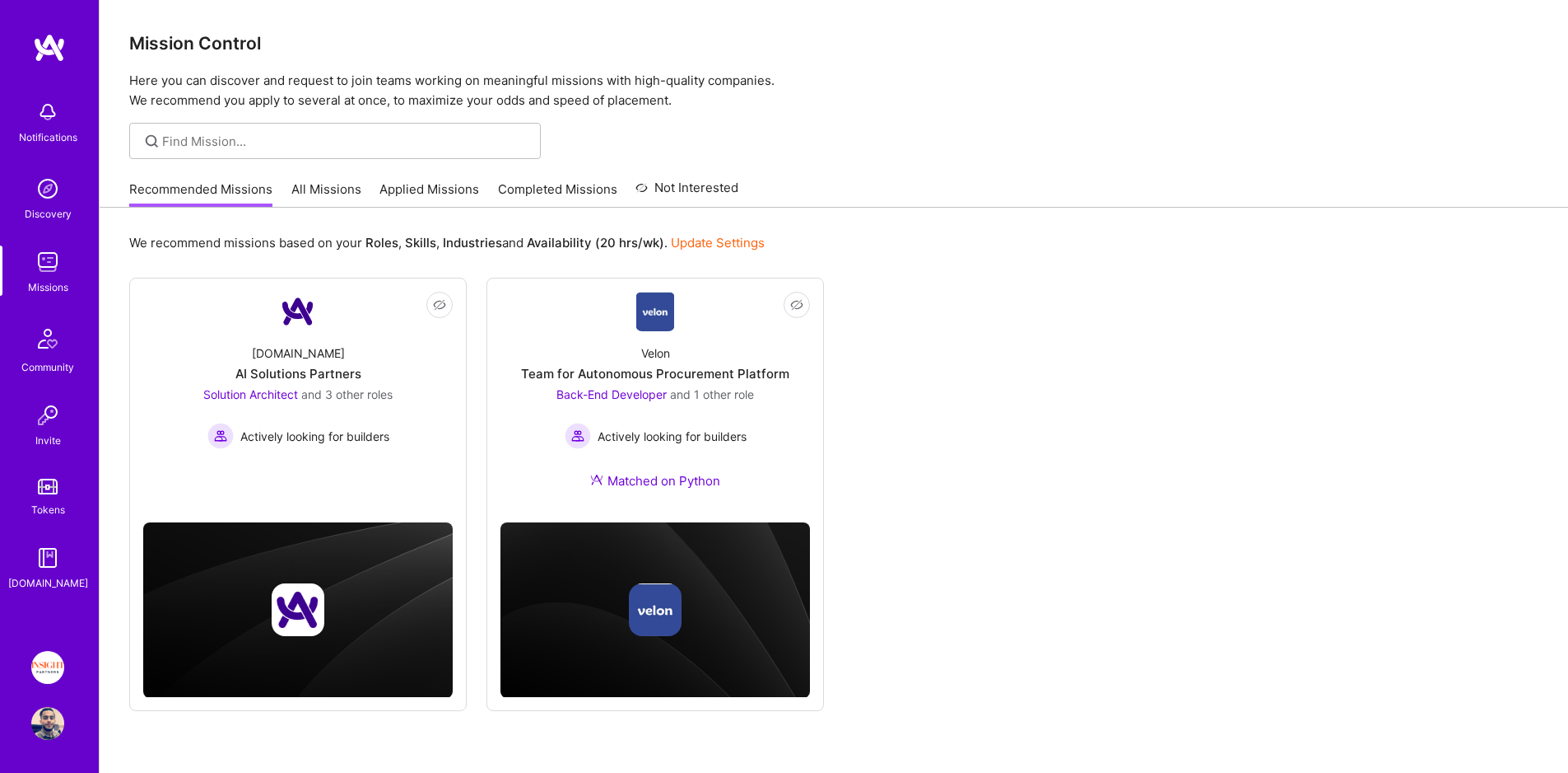
click at [460, 188] on link "Applied Missions" at bounding box center [429, 194] width 99 height 28
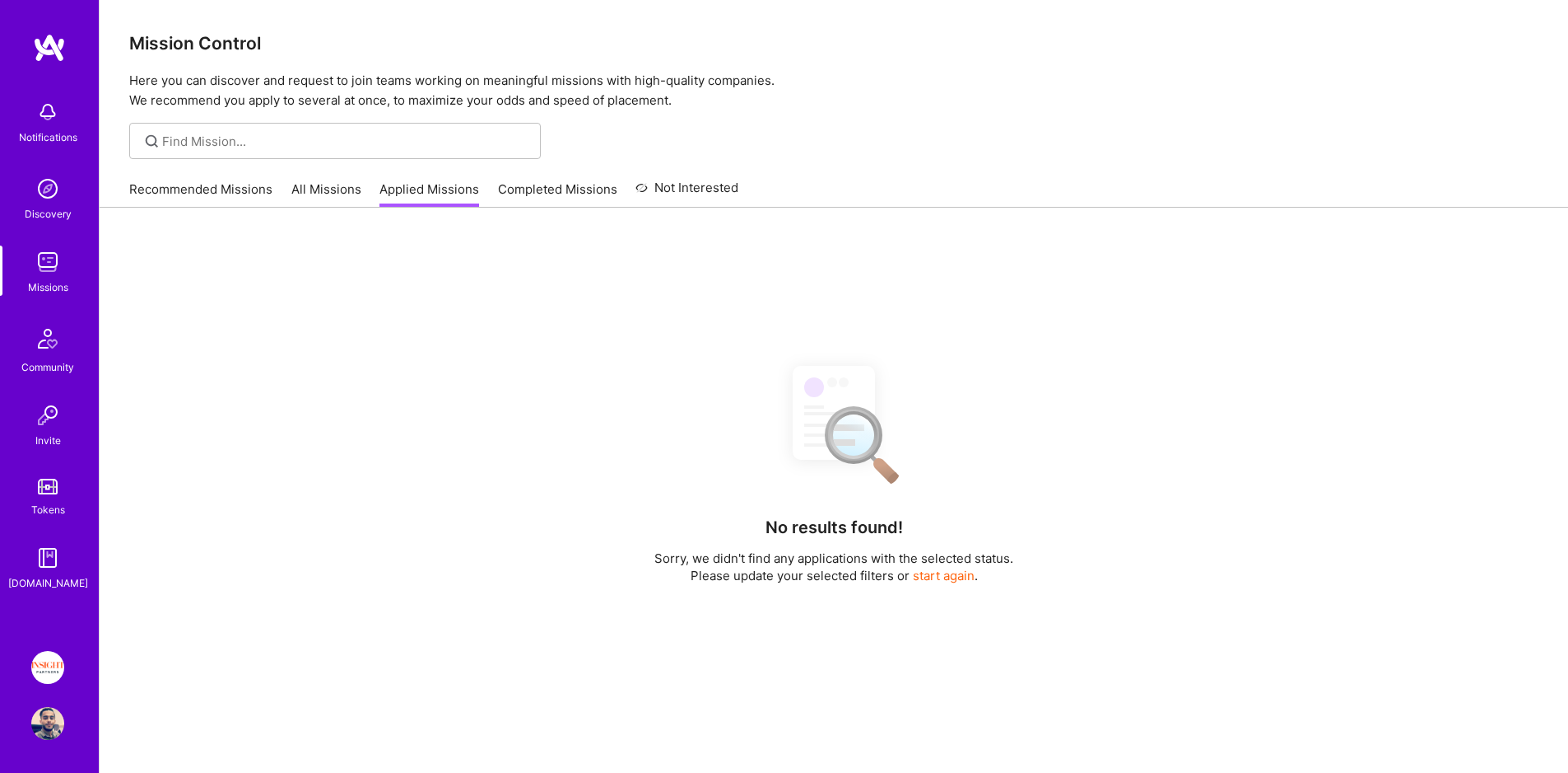
click at [555, 185] on link "Completed Missions" at bounding box center [558, 194] width 120 height 28
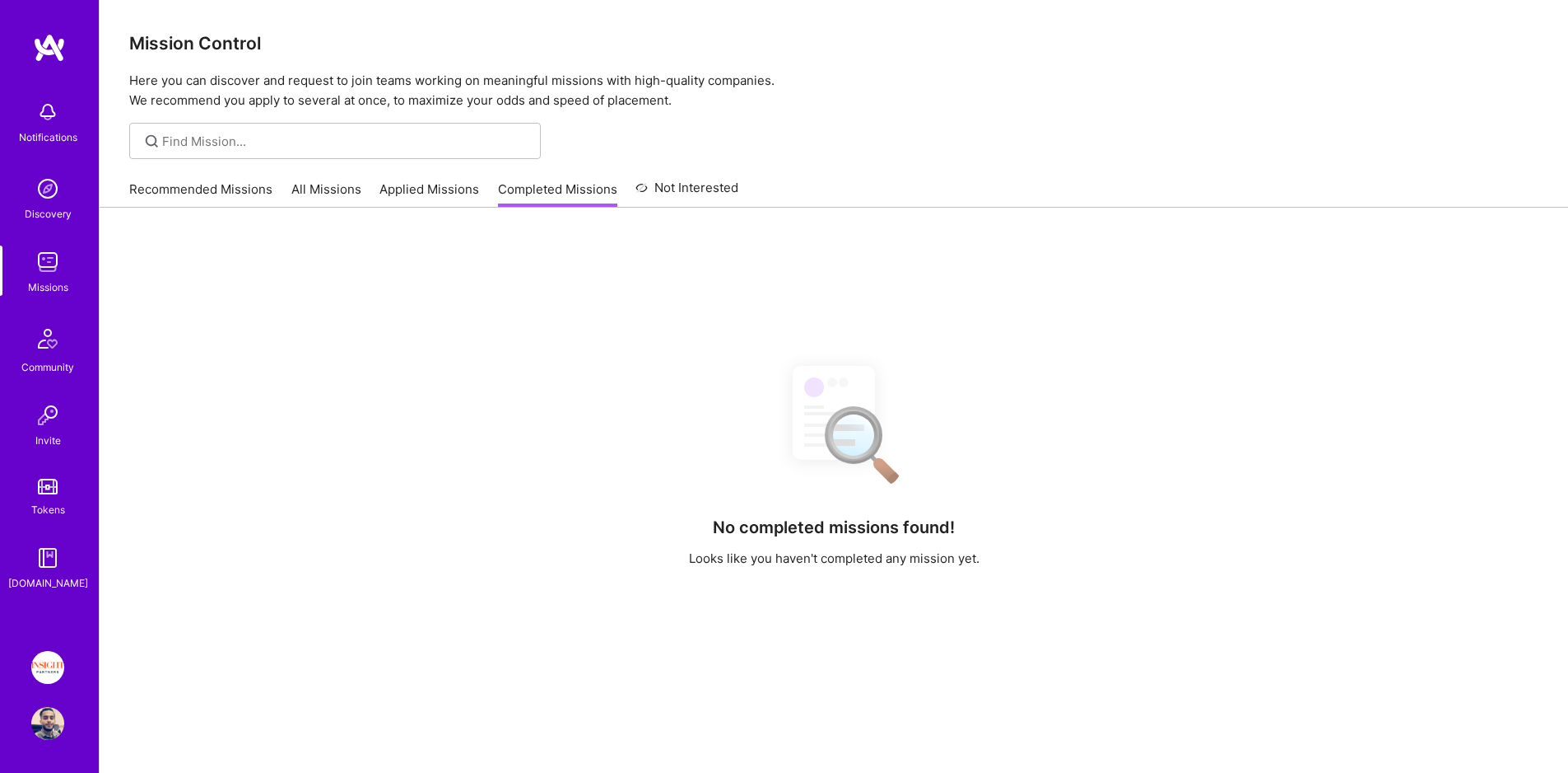
click at [390, 195] on link "Applied Missions" at bounding box center [429, 194] width 99 height 28
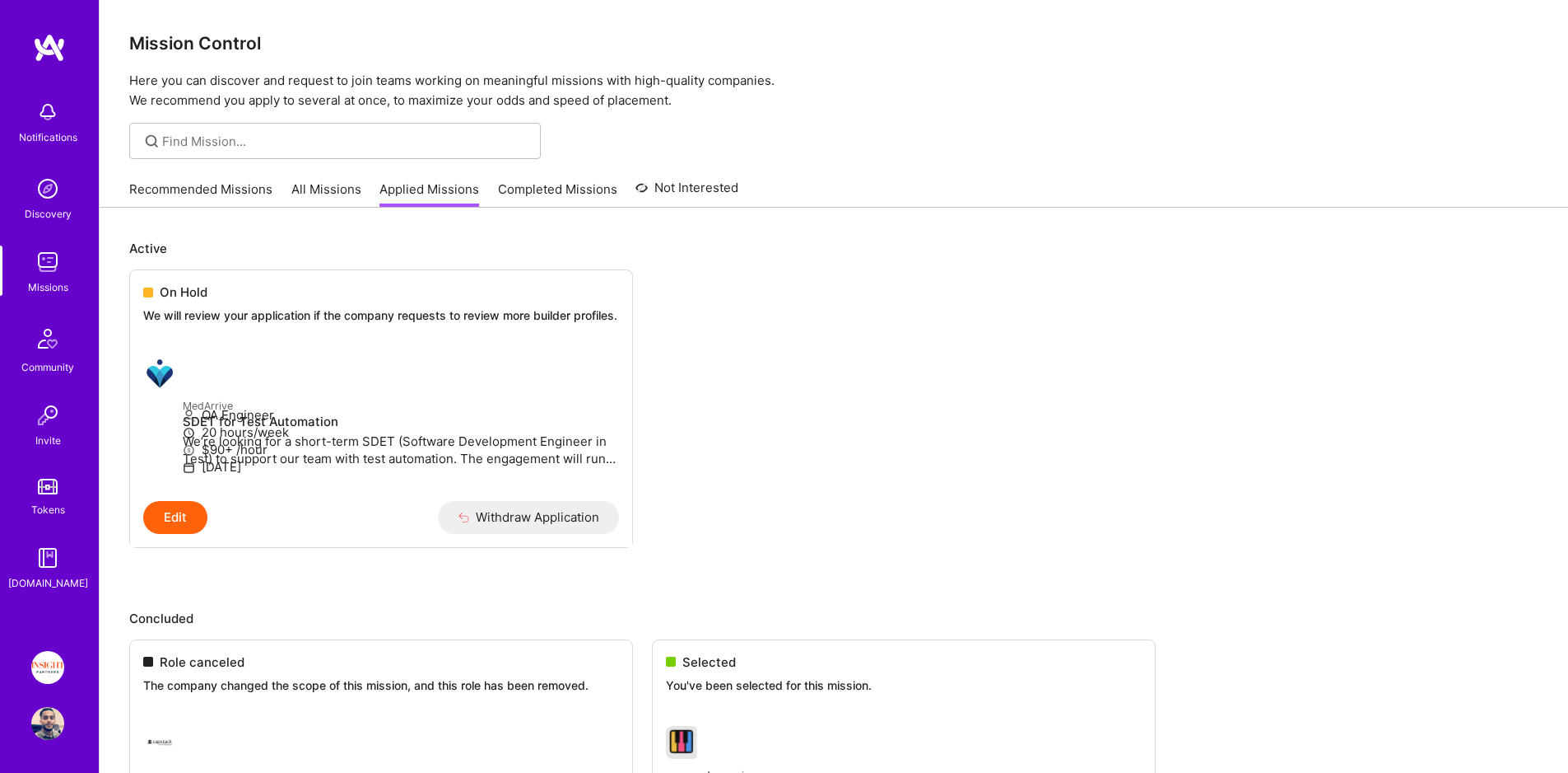
click at [359, 192] on div "Recommended Missions All Missions Applied Missions Completed Missions Not Inter…" at bounding box center [434, 189] width 609 height 35
click at [338, 195] on link "All Missions" at bounding box center [326, 194] width 70 height 28
